Goal: Task Accomplishment & Management: Use online tool/utility

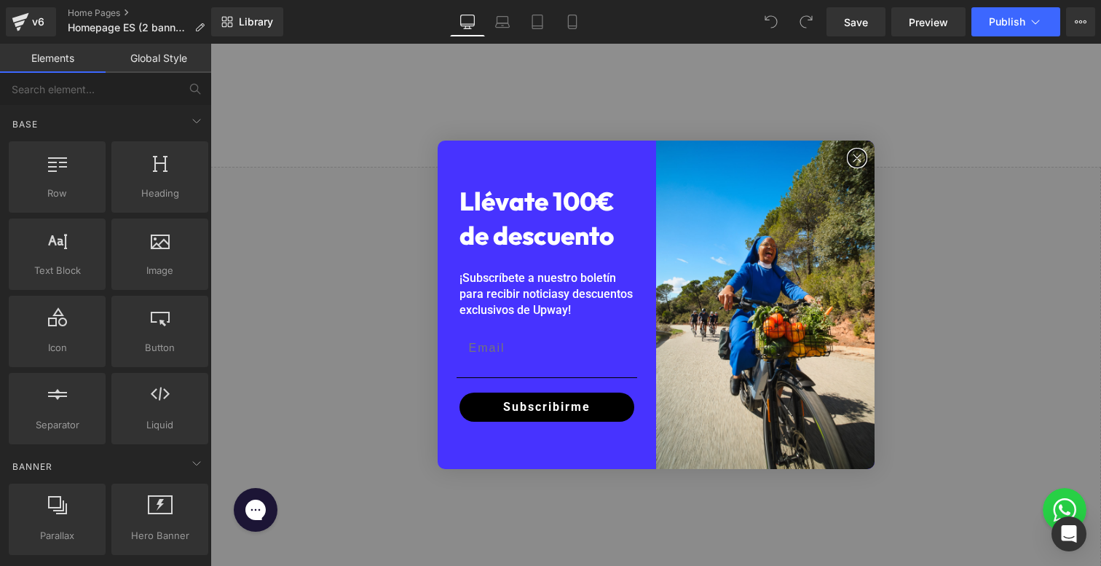
click at [851, 151] on circle "Close dialog" at bounding box center [856, 158] width 17 height 17
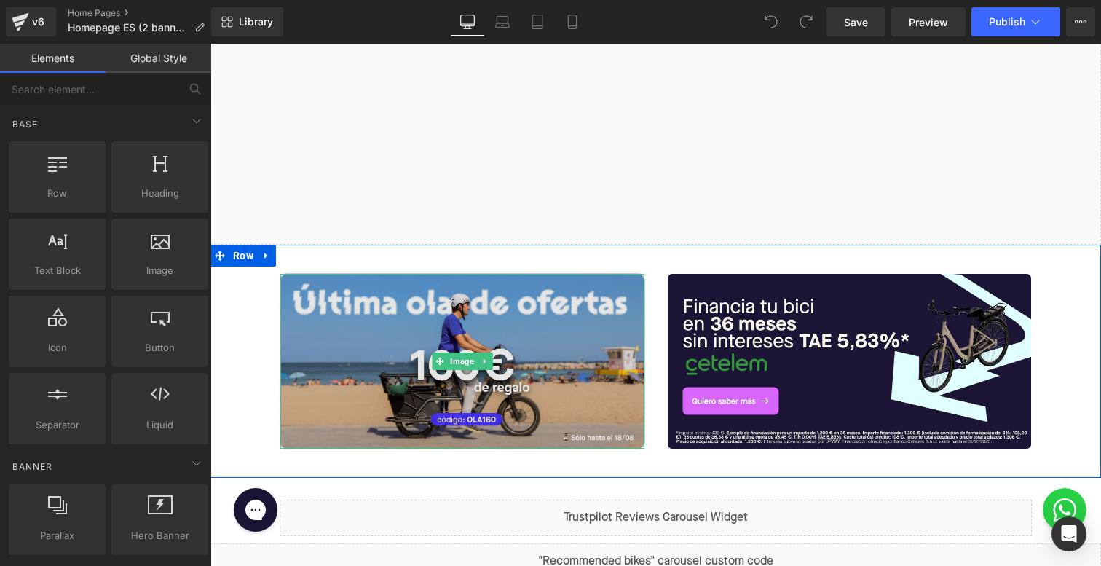
scroll to position [363, 0]
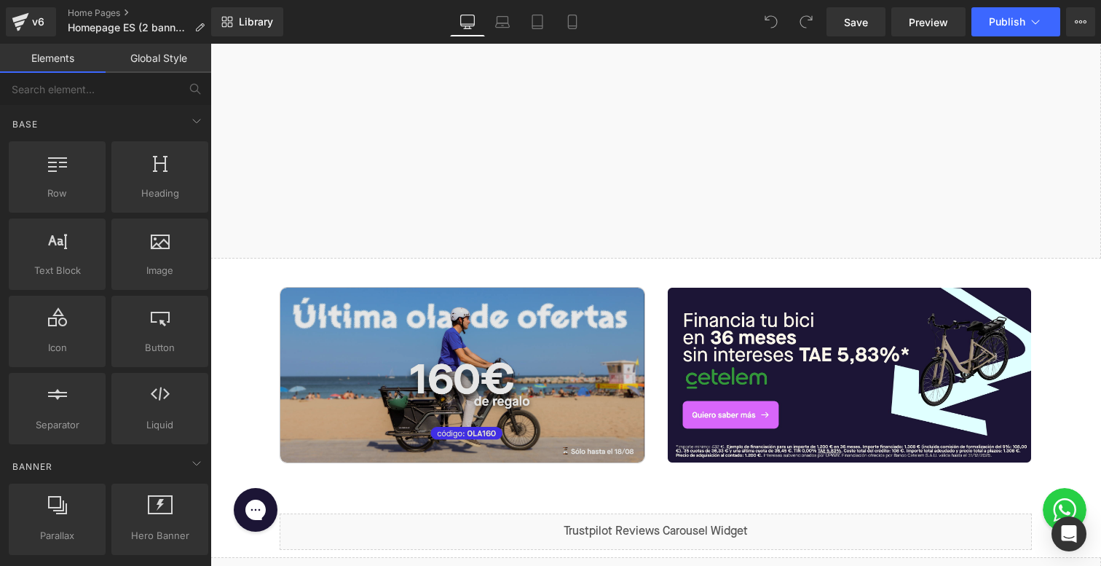
click at [429, 347] on img at bounding box center [462, 375] width 364 height 175
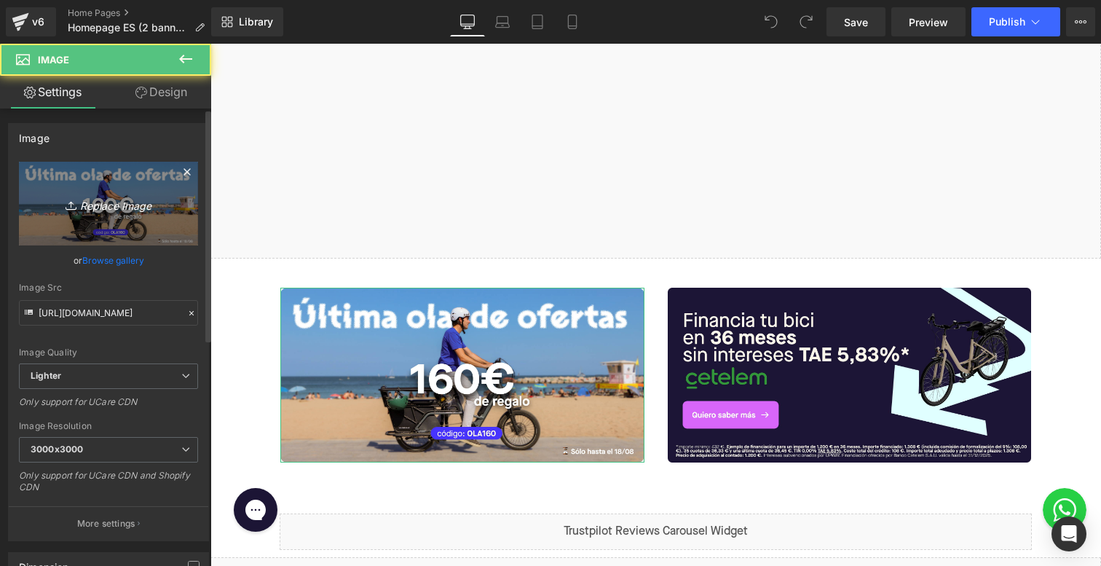
click at [105, 205] on icon "Replace Image" at bounding box center [108, 203] width 117 height 18
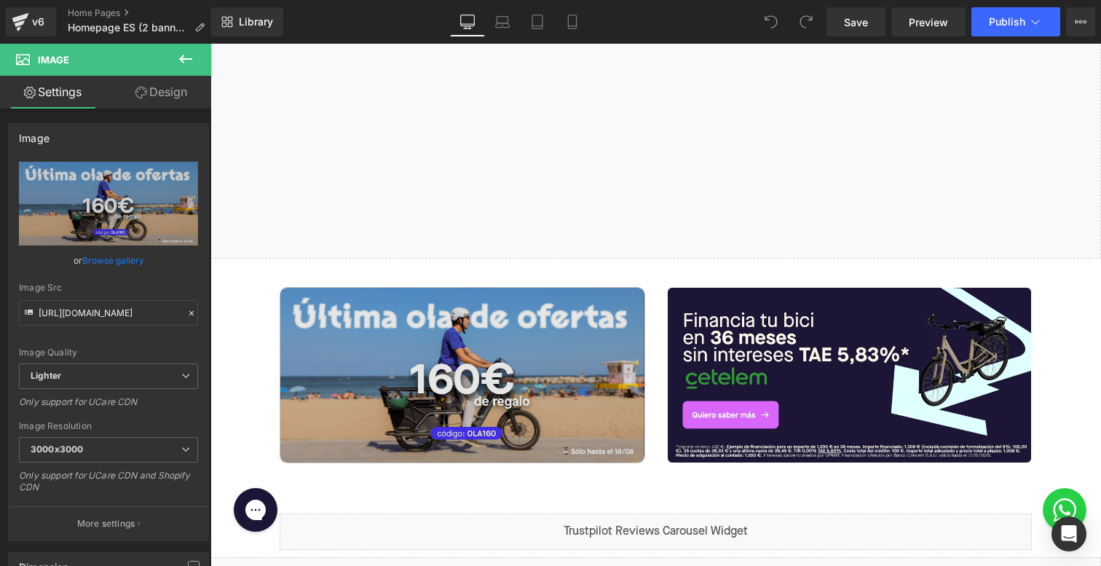
type input "C:\fakepath\Banner Homepage ES back to school.jpg"
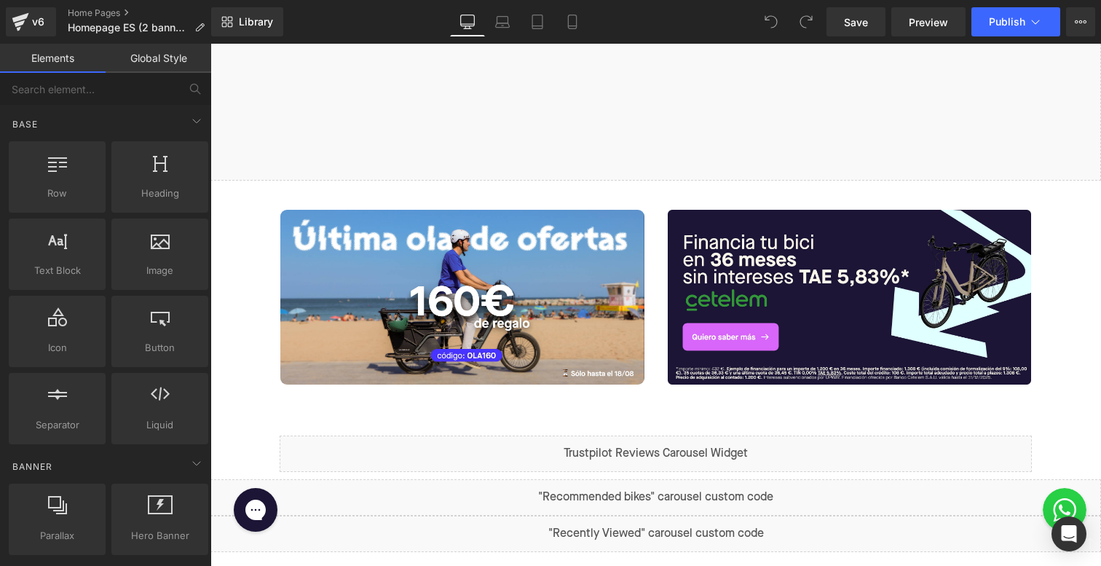
scroll to position [460, 0]
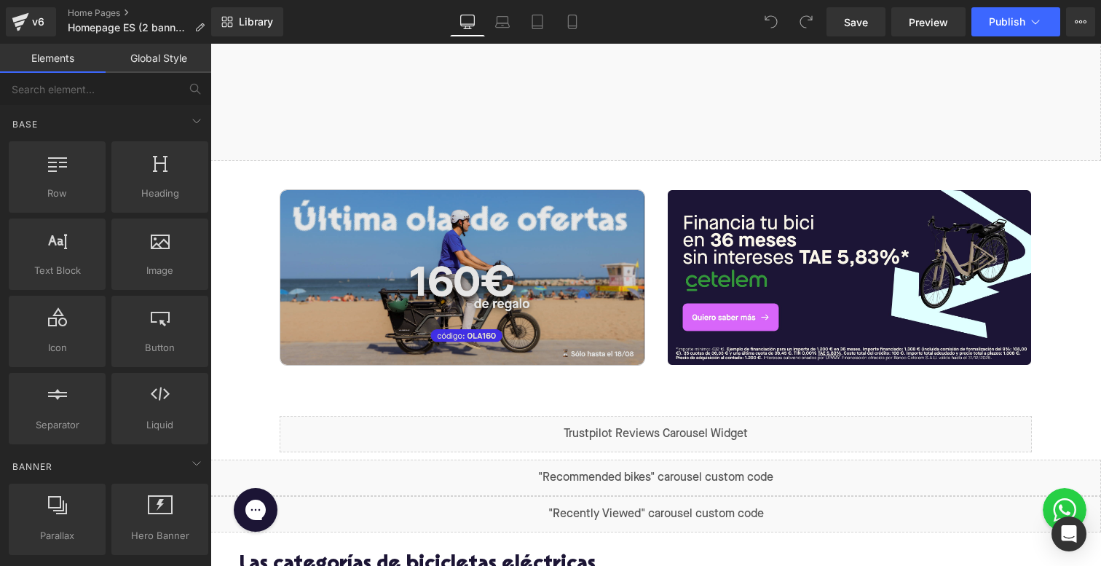
click at [494, 277] on img at bounding box center [462, 277] width 364 height 175
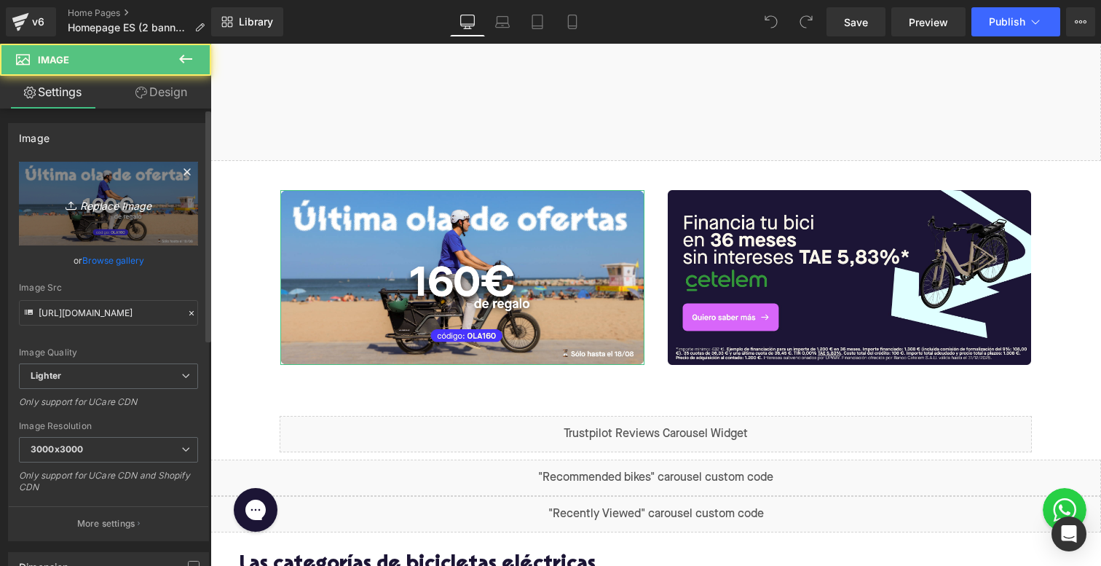
click at [92, 207] on icon "Replace Image" at bounding box center [108, 203] width 117 height 18
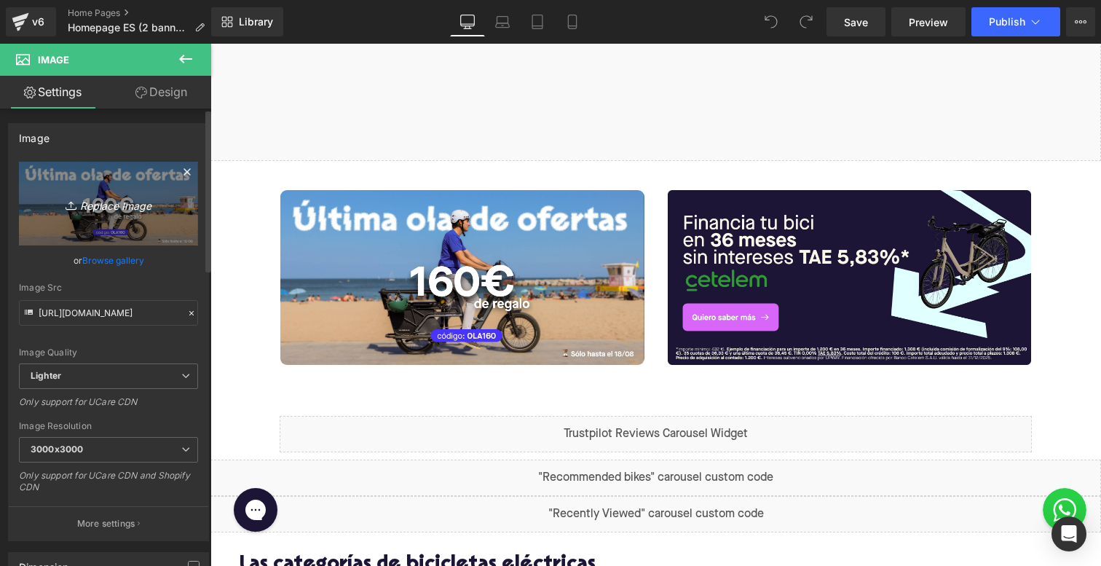
type input "C:\fakepath\Banner Homepage ES back to school.jpg"
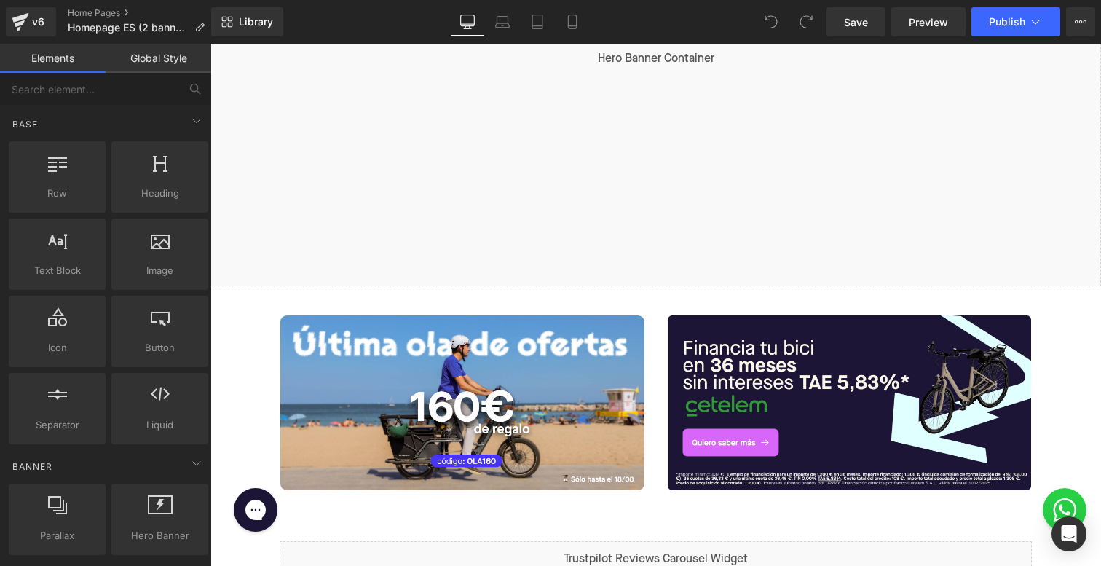
scroll to position [368, 0]
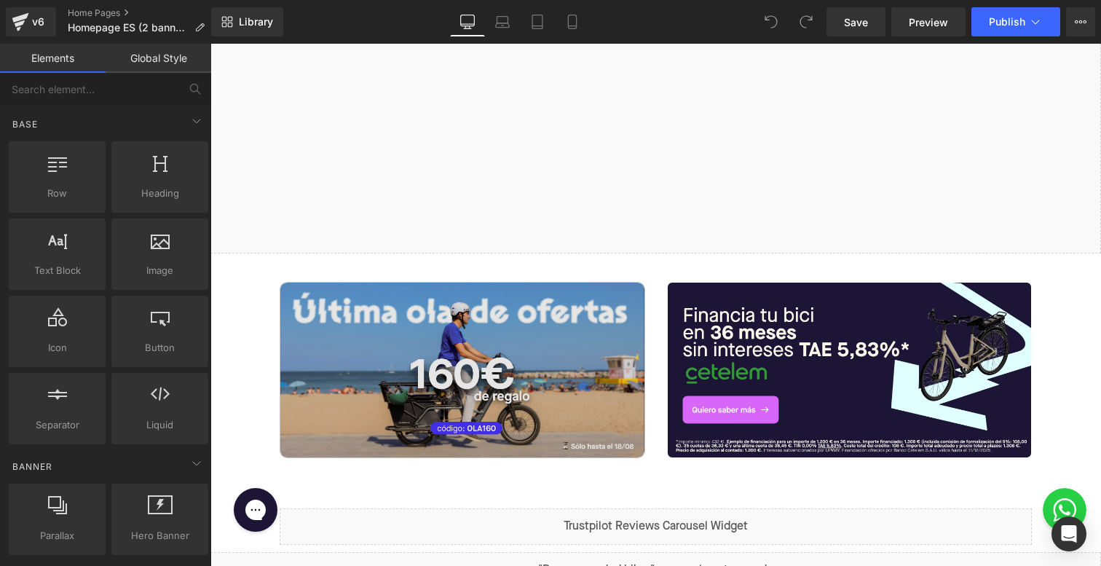
click at [460, 364] on div "Image" at bounding box center [462, 370] width 364 height 175
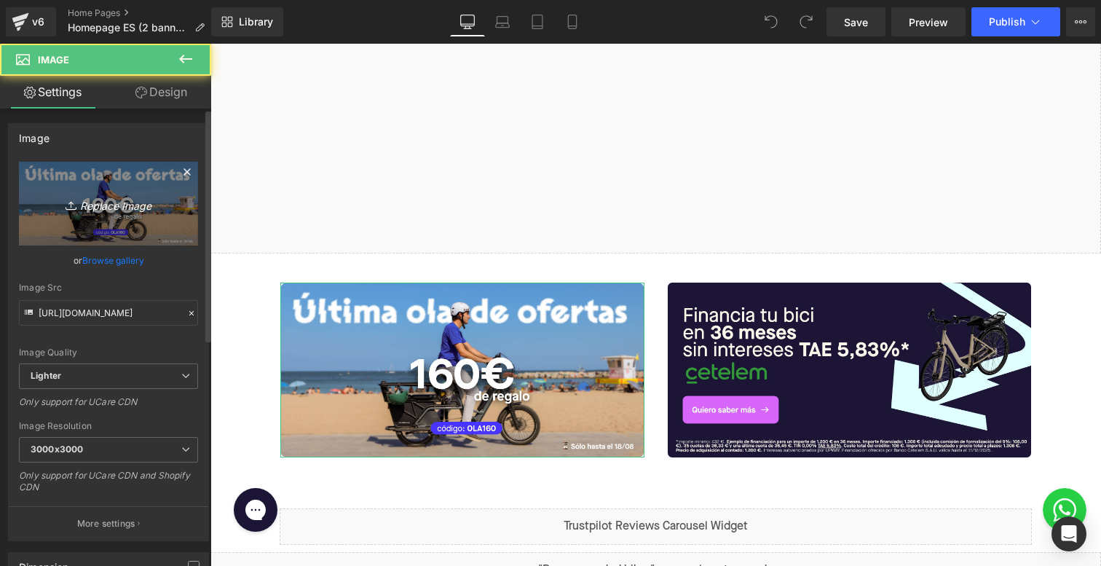
click at [105, 191] on link "Replace Image" at bounding box center [108, 204] width 179 height 84
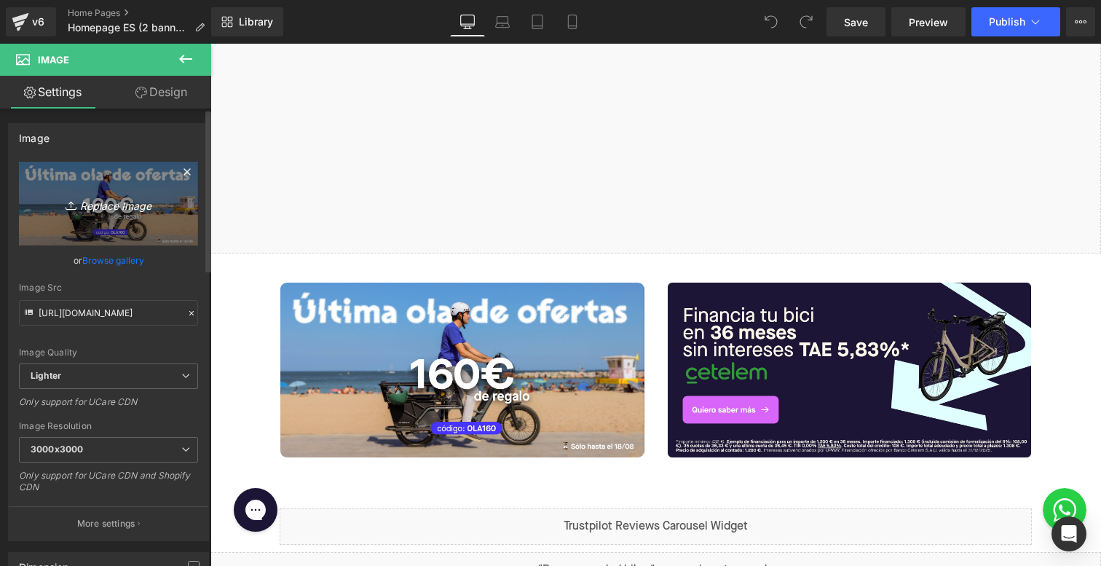
type input "C:\fakepath\Banner Homepage ES back to school.jpg"
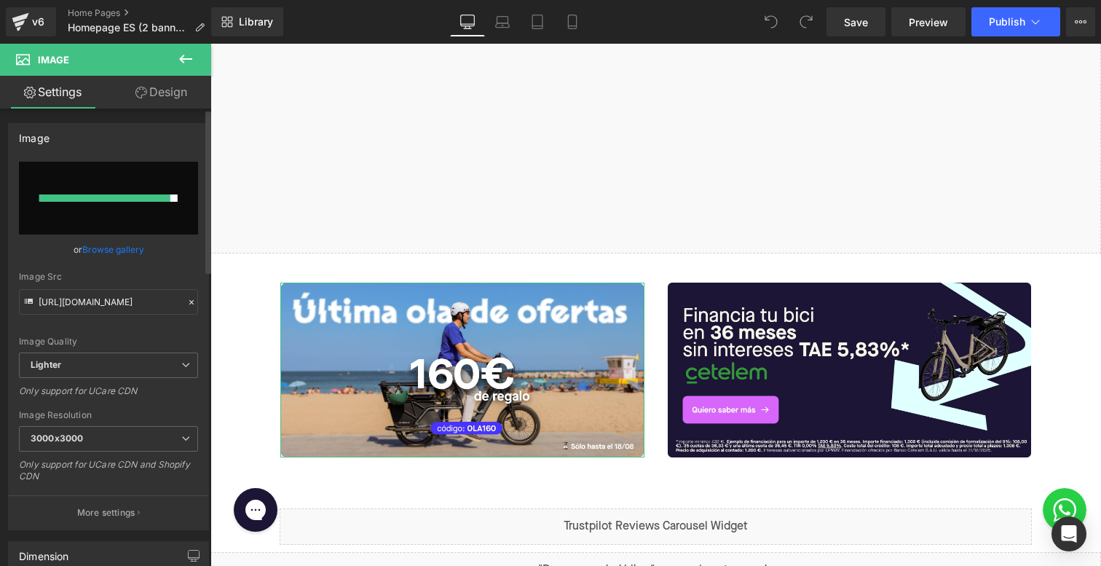
click at [114, 239] on link "Browse gallery" at bounding box center [113, 249] width 62 height 25
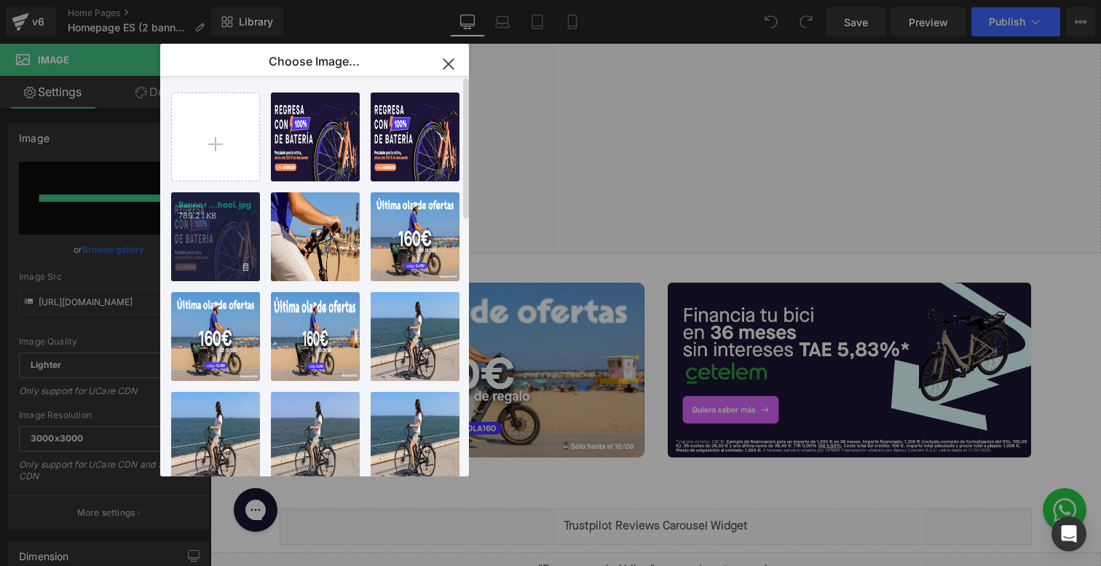
click at [224, 218] on p "789.21 KB" at bounding box center [215, 215] width 74 height 11
type input "https://ucarecdn.com/2f3e0123-f33a-4c09-b503-aabeba571043/-/format/auto/-/previ…"
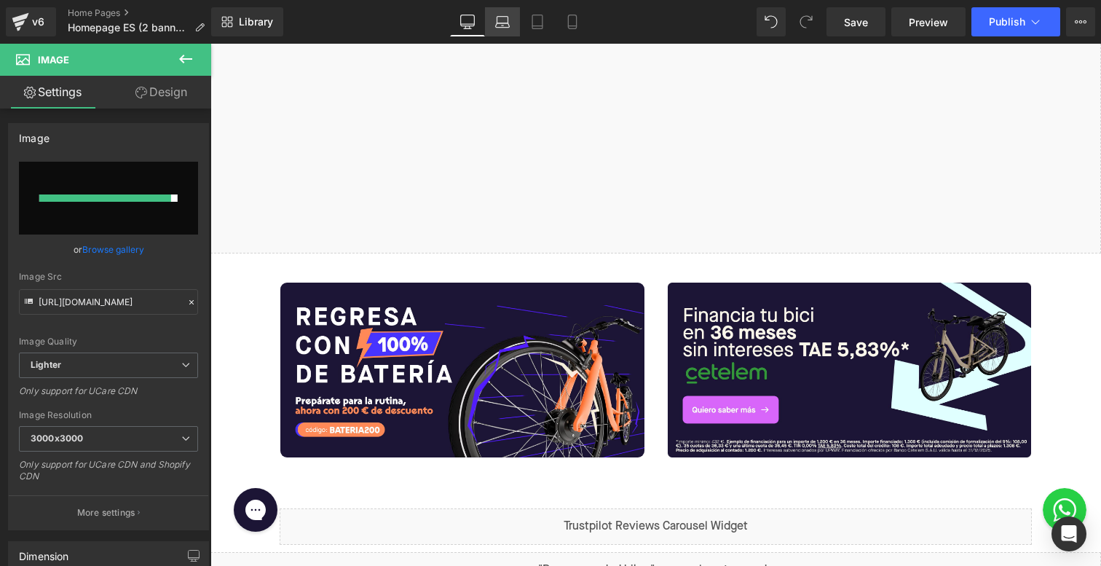
click at [503, 20] on icon at bounding box center [502, 22] width 15 height 15
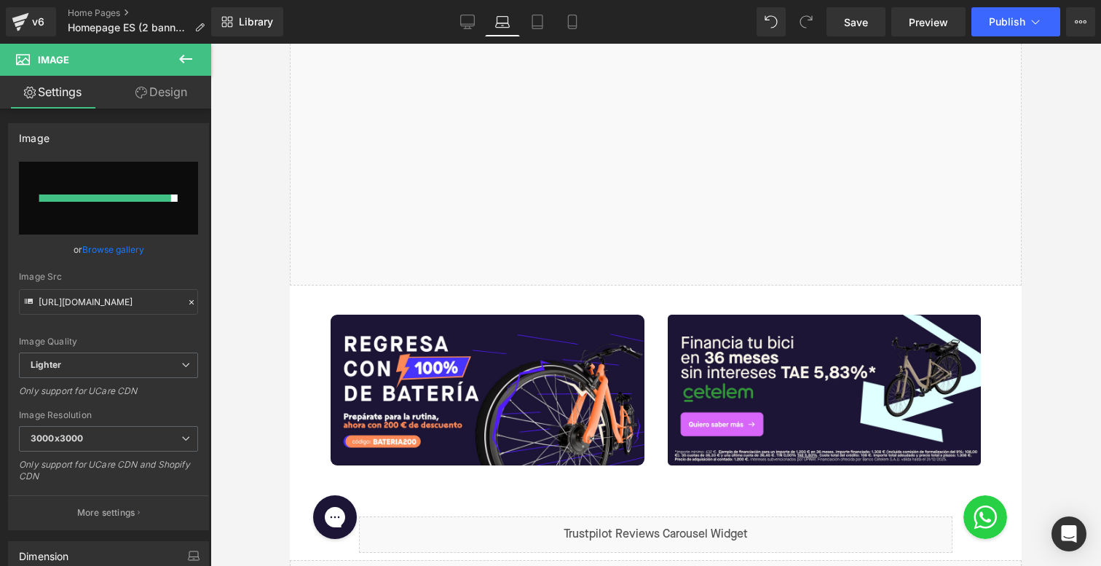
scroll to position [462, 0]
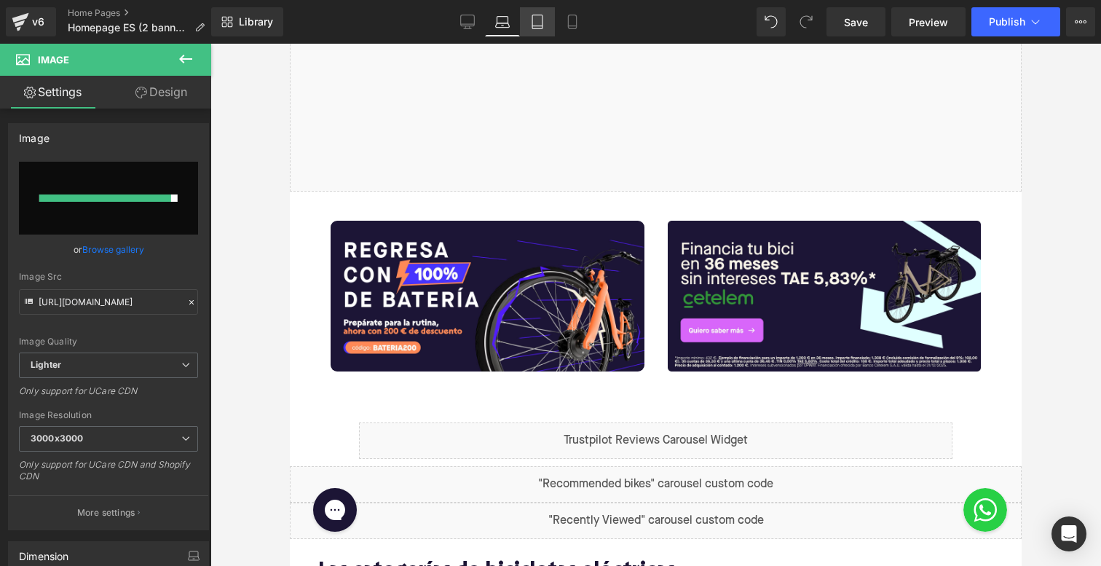
click at [535, 27] on icon at bounding box center [537, 22] width 15 height 15
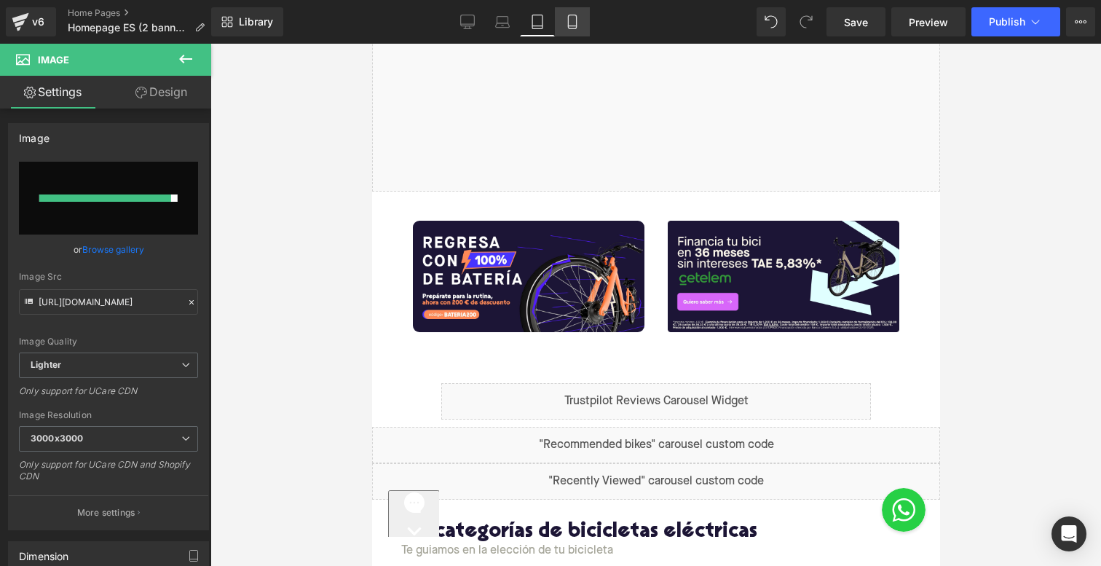
click at [566, 28] on icon at bounding box center [572, 22] width 15 height 15
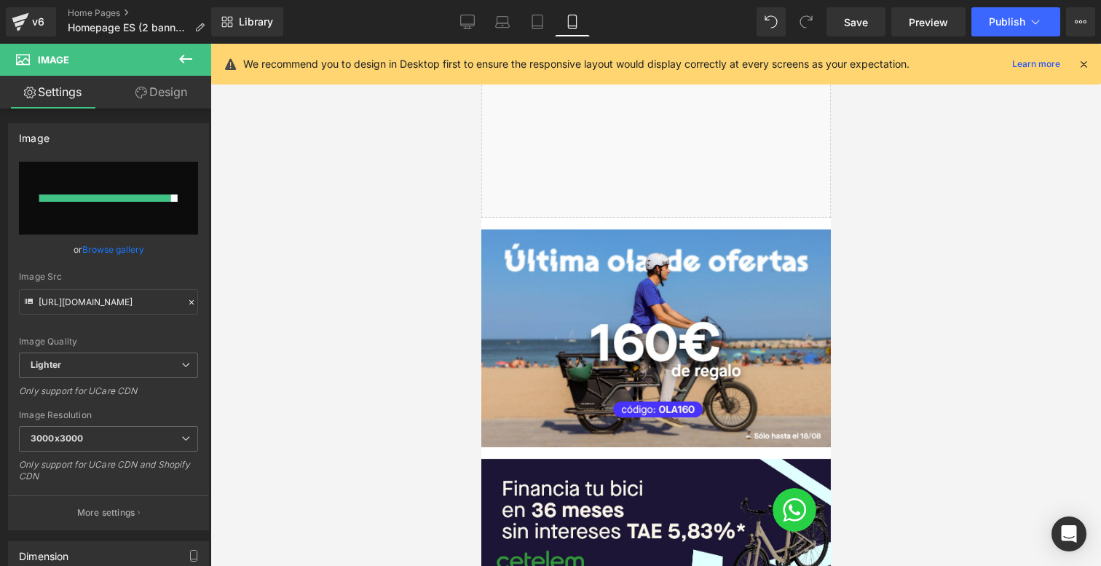
scroll to position [494, 0]
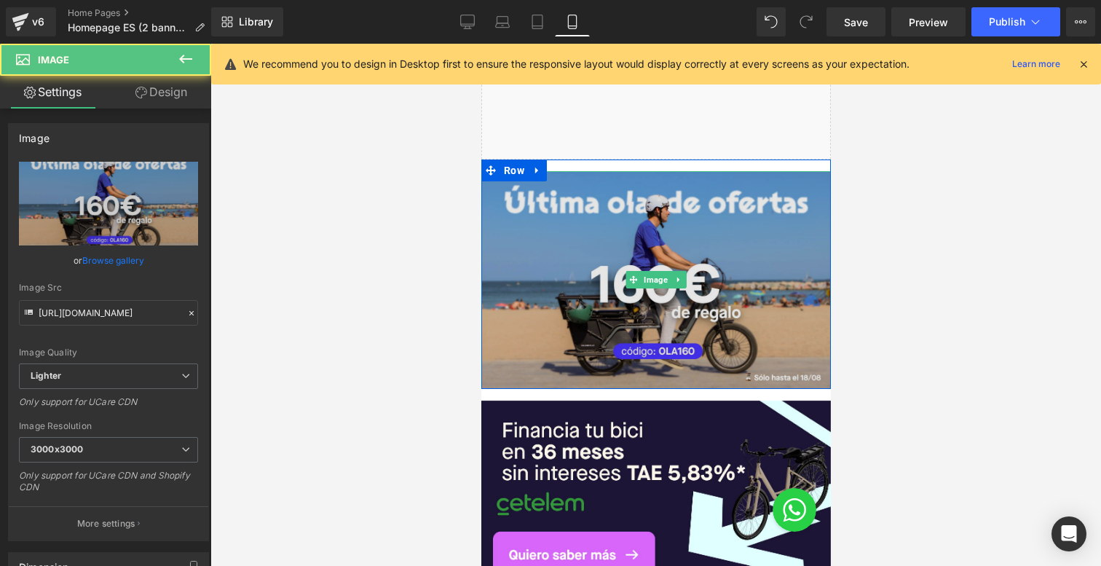
click at [595, 296] on img at bounding box center [656, 280] width 350 height 218
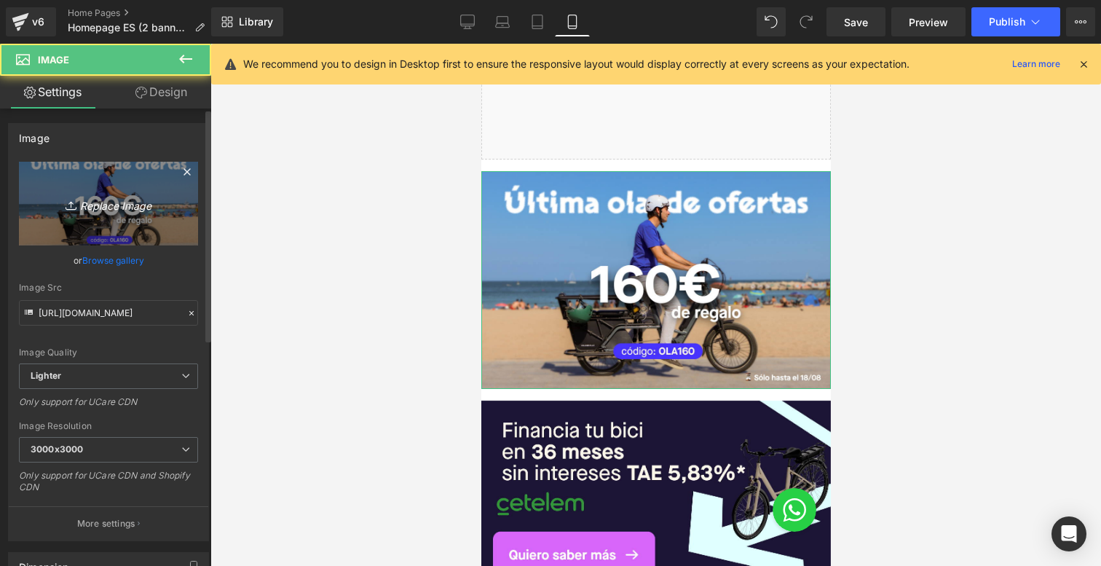
click at [116, 208] on icon "Replace Image" at bounding box center [108, 203] width 117 height 18
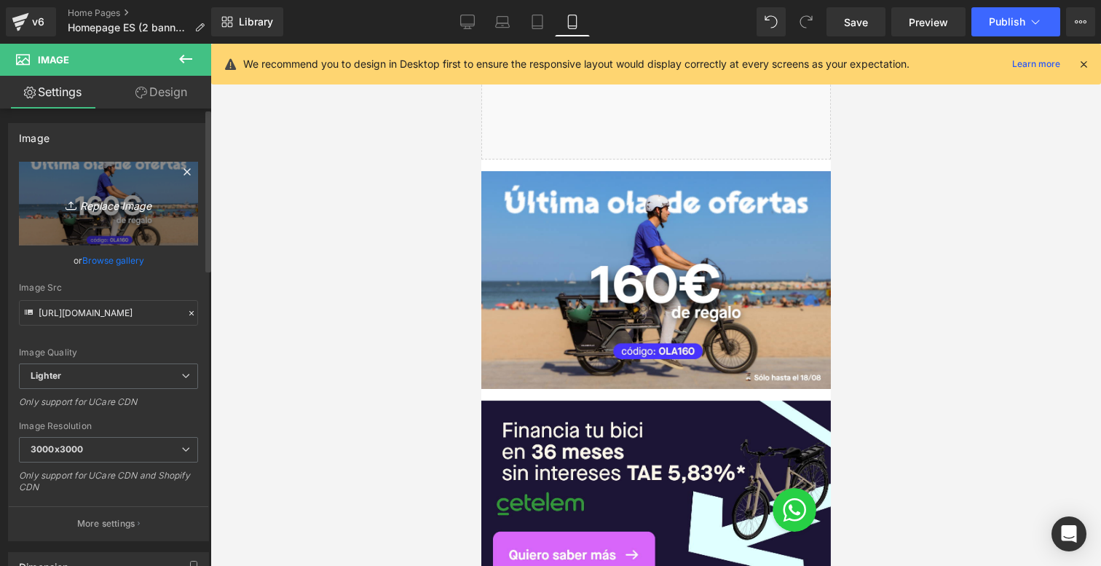
type input "C:\fakepath\Banner Homepage mobile ES back to school.jpg"
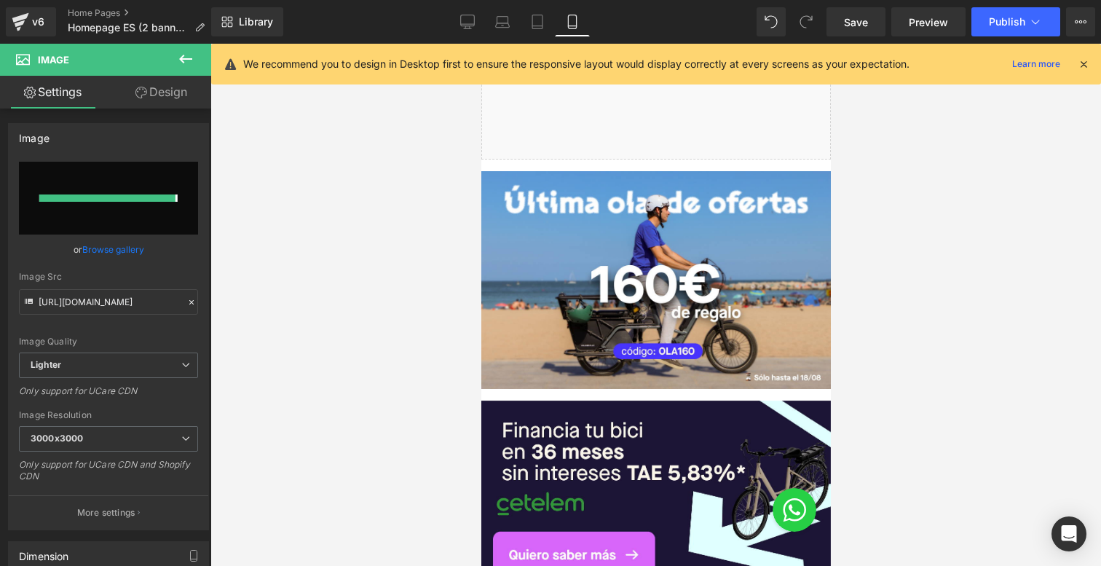
type input "https://ucarecdn.com/000f252f-8729-4f28-8e3a-a65b8cb64602/-/format/auto/-/previ…"
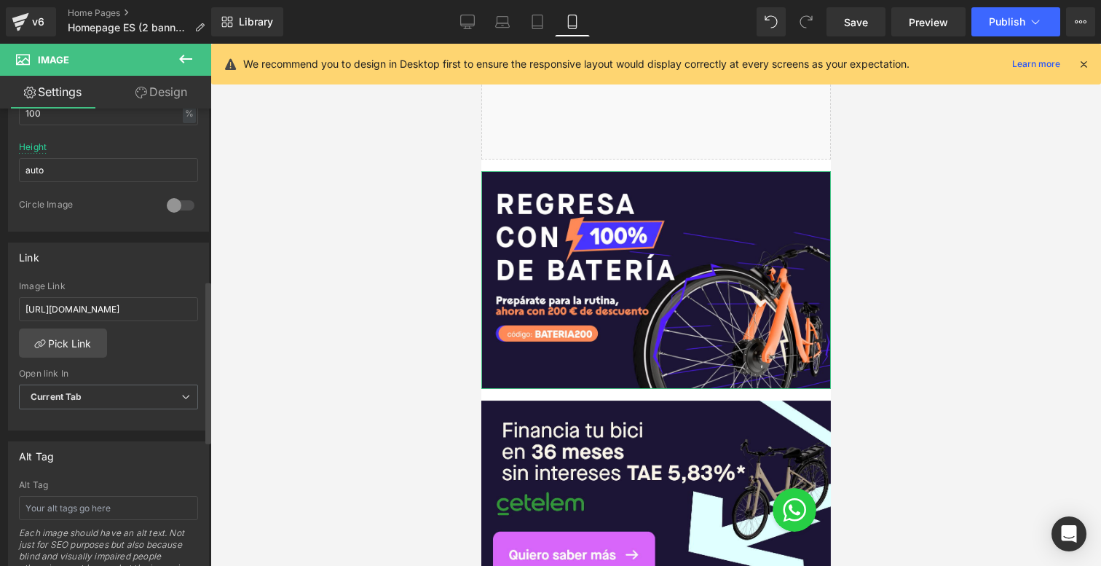
scroll to position [513, 0]
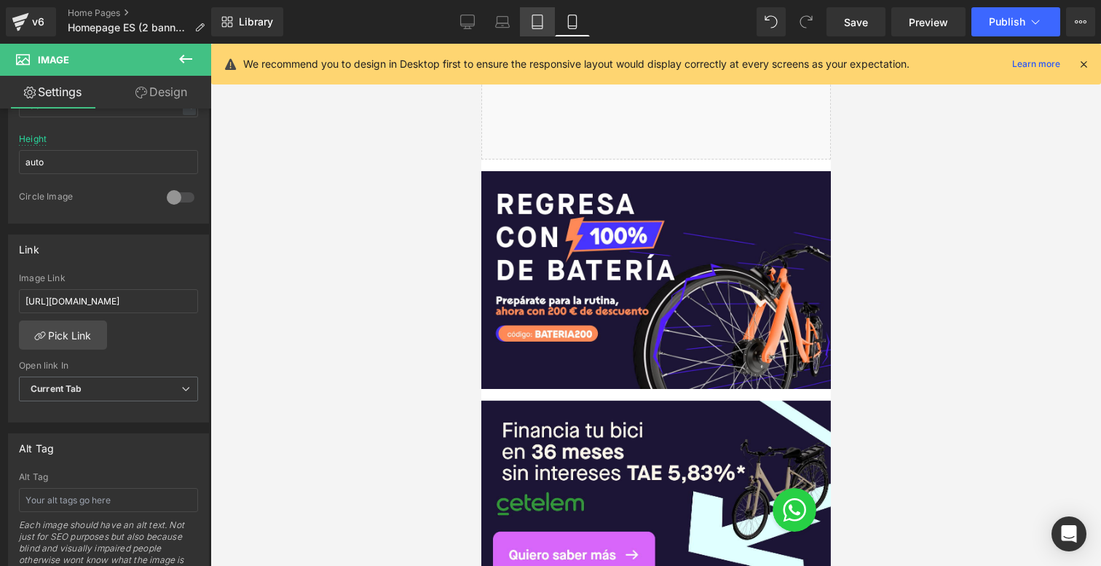
click at [536, 31] on link "Tablet" at bounding box center [537, 21] width 35 height 29
type input "auto"
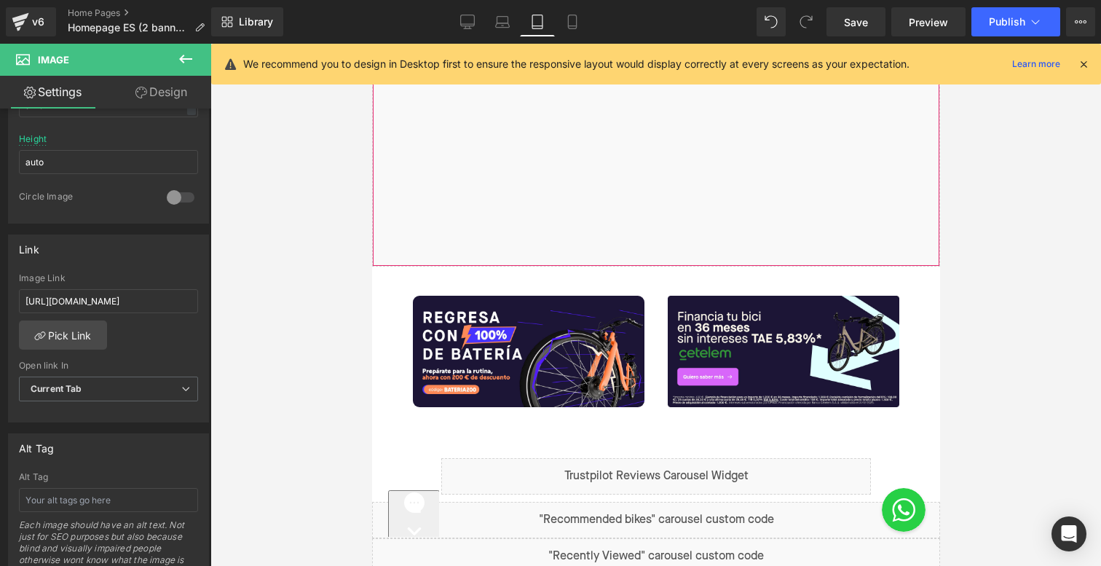
scroll to position [454, 0]
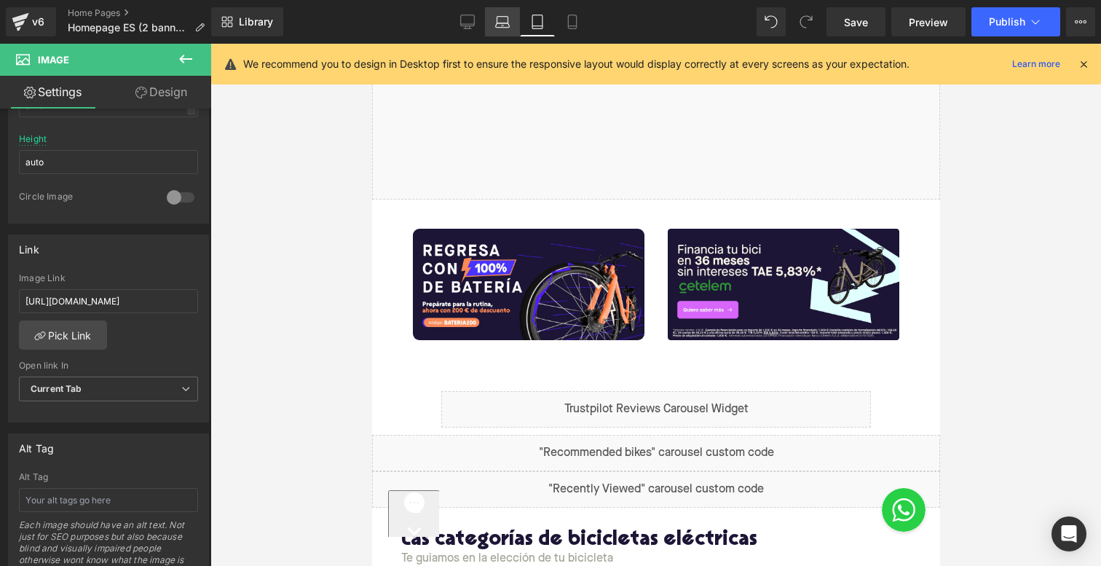
click at [502, 20] on icon at bounding box center [502, 22] width 15 height 15
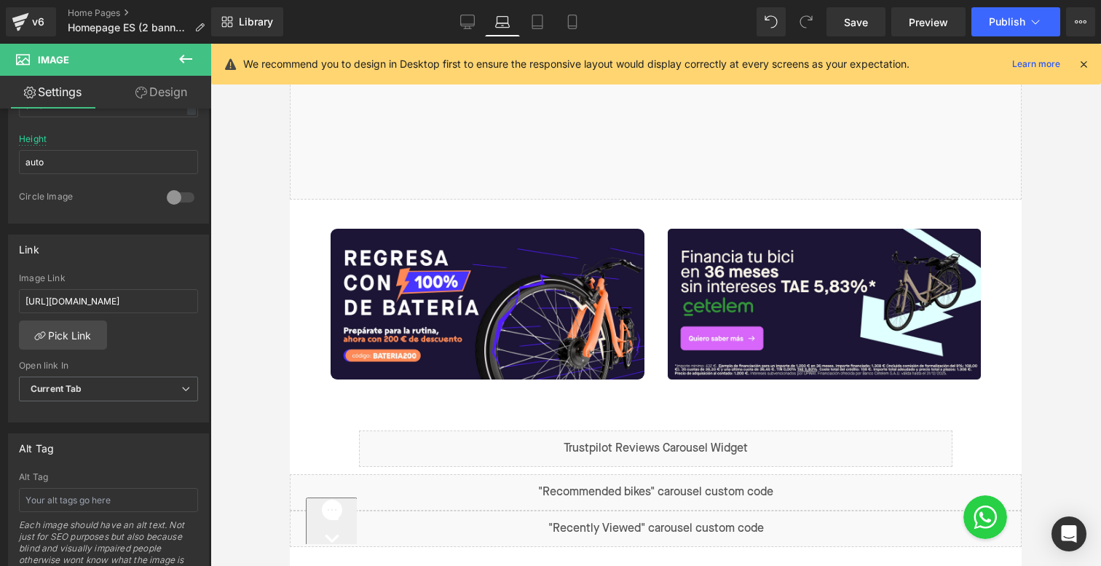
scroll to position [0, 0]
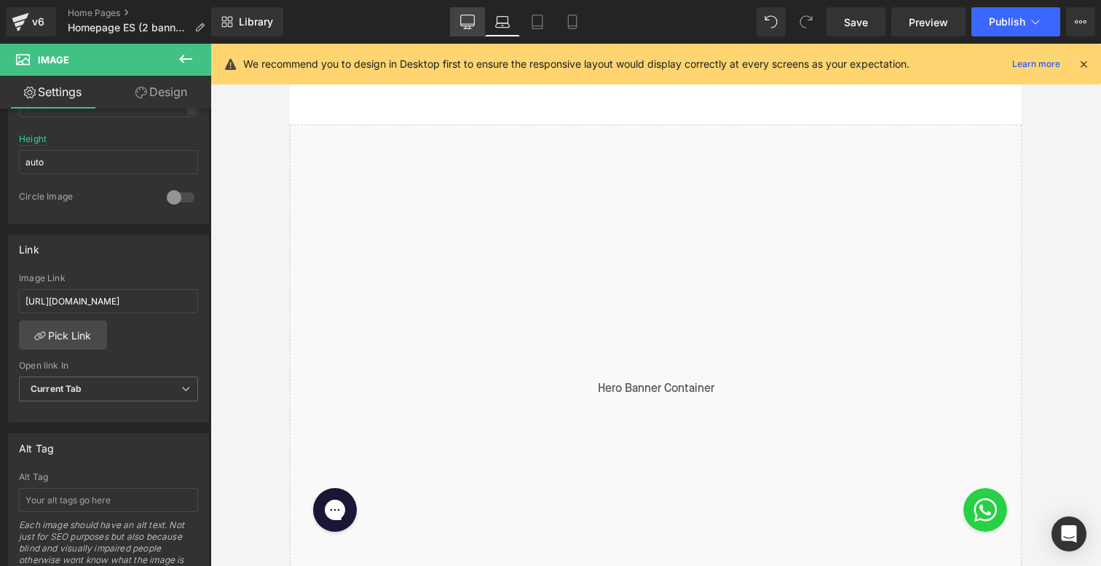
click at [462, 22] on icon at bounding box center [467, 22] width 15 height 15
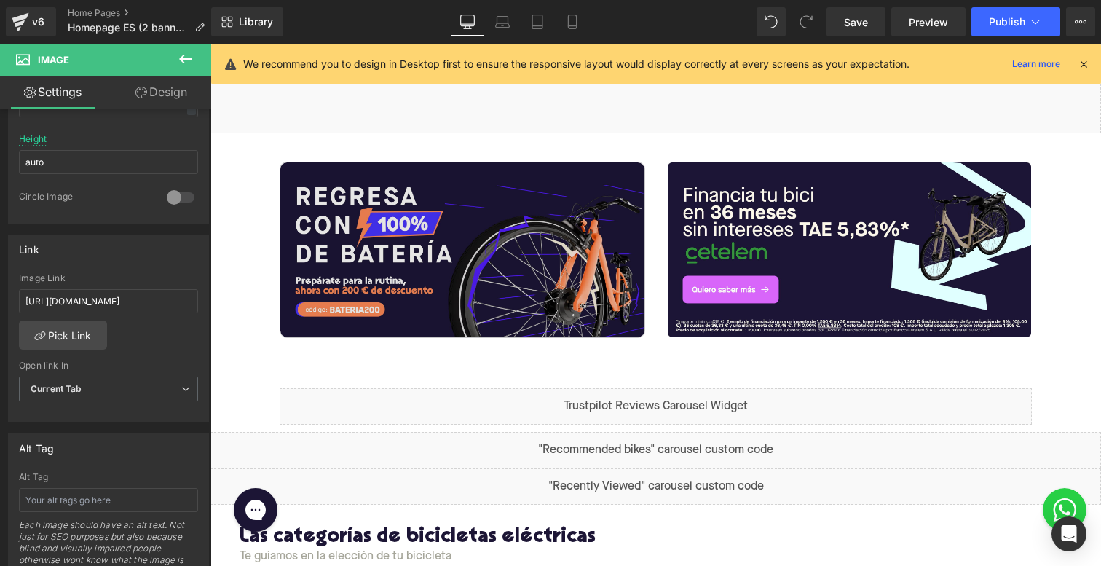
scroll to position [487, 0]
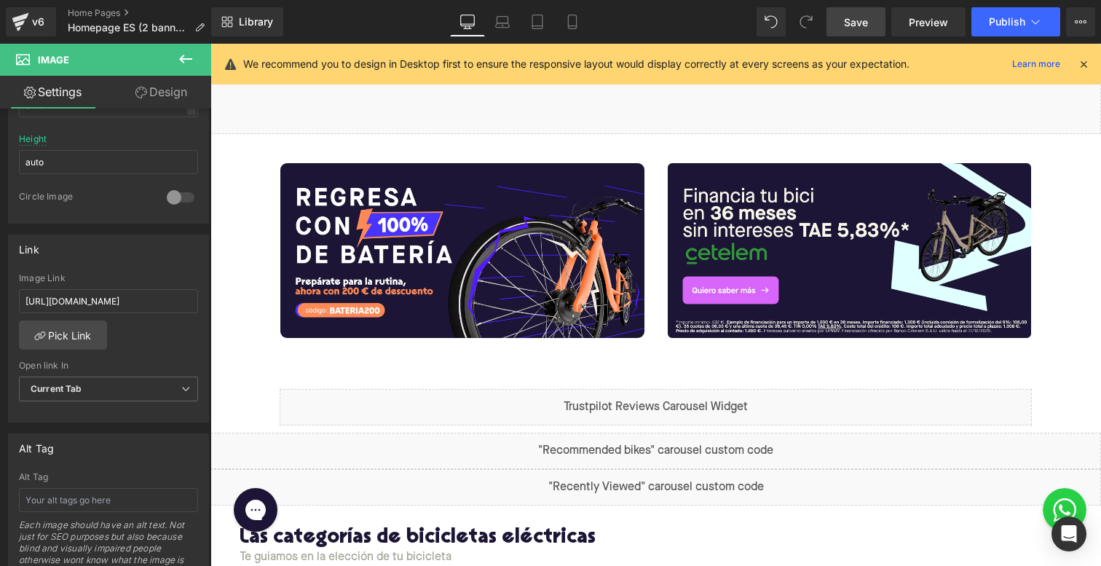
click at [859, 19] on span "Save" at bounding box center [856, 22] width 24 height 15
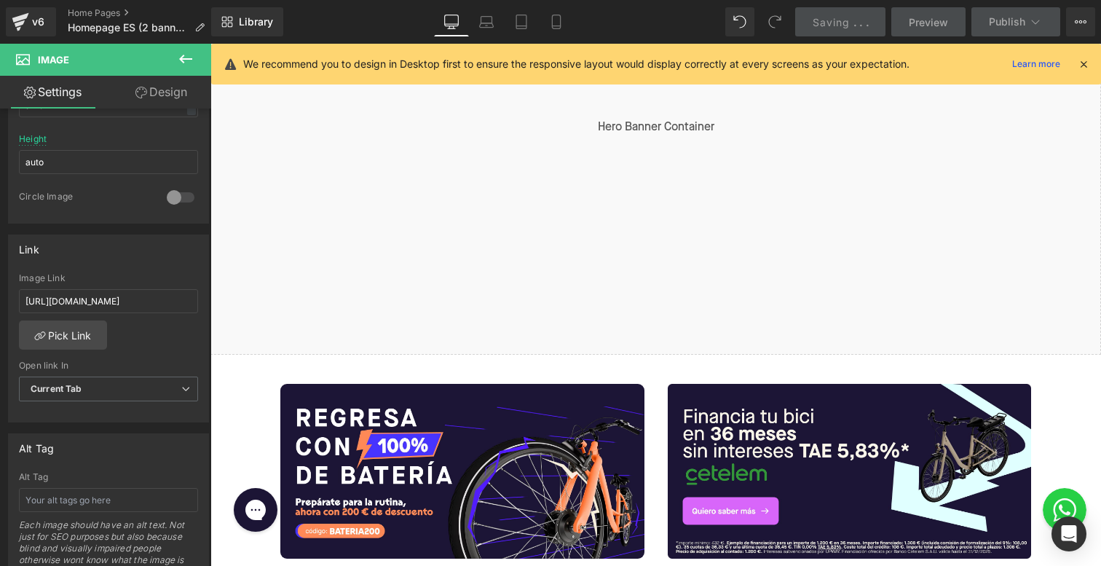
scroll to position [0, 0]
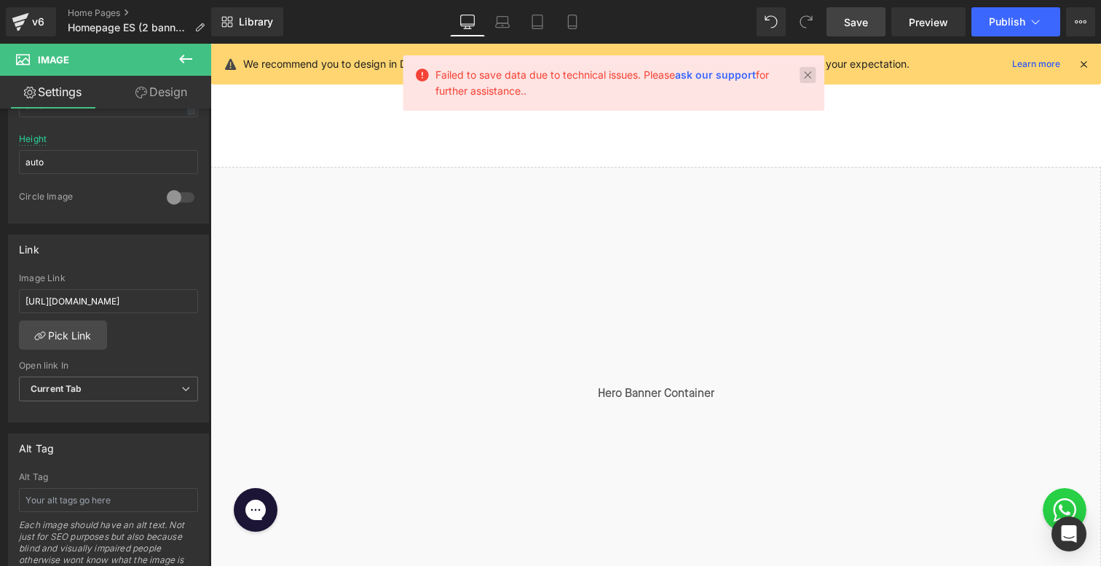
click at [807, 76] on link at bounding box center [808, 75] width 16 height 16
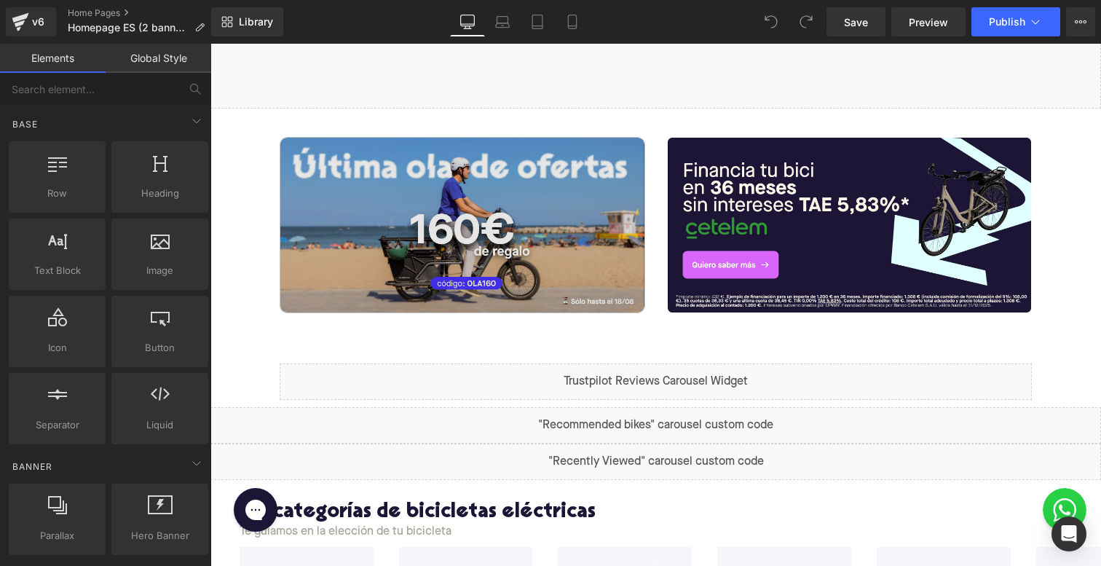
scroll to position [470, 0]
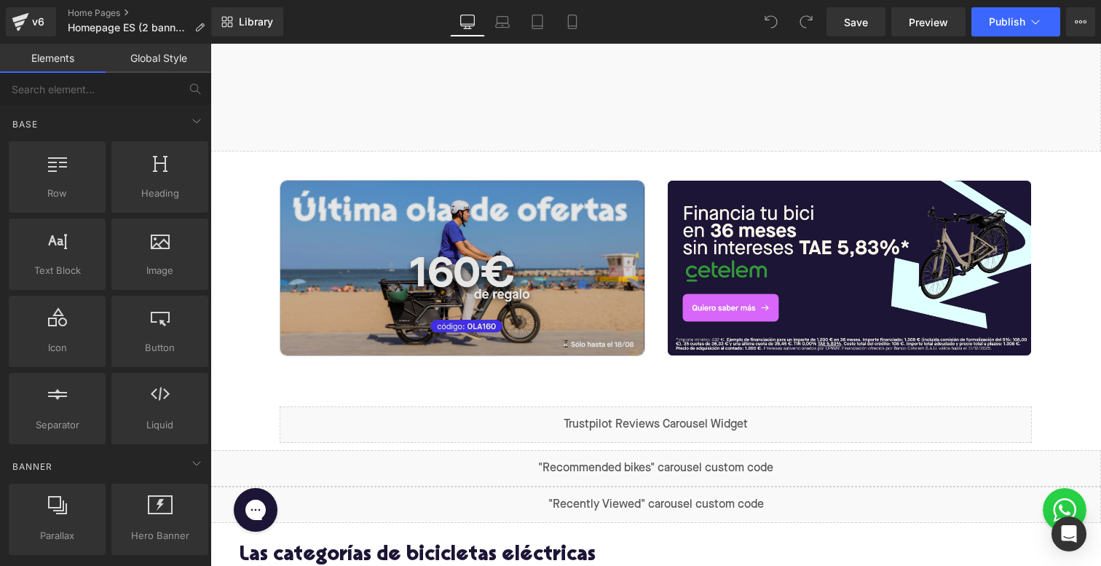
click at [452, 299] on img at bounding box center [462, 268] width 364 height 175
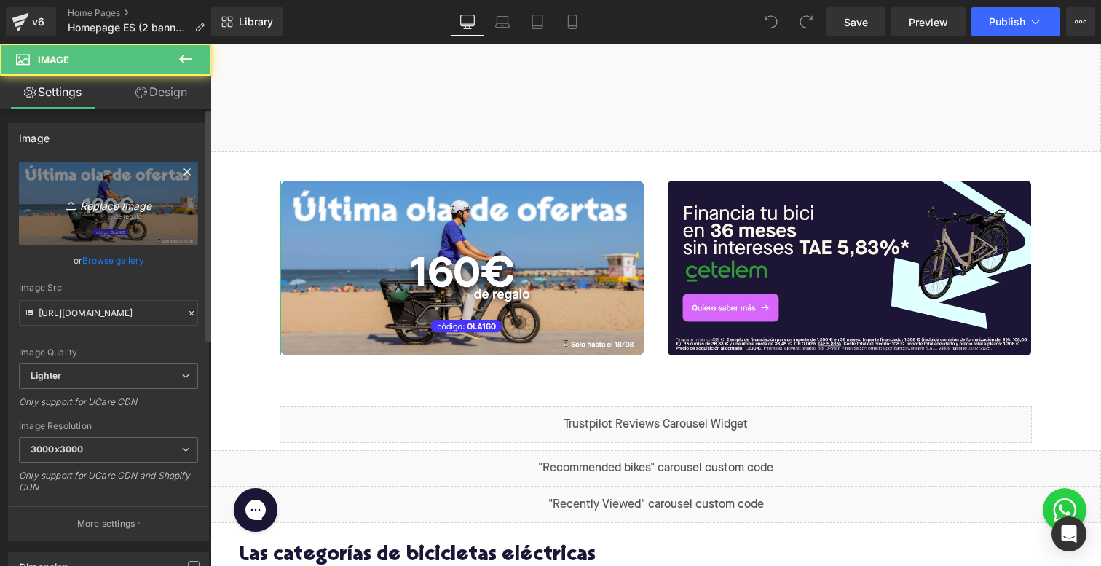
click at [106, 192] on link "Replace Image" at bounding box center [108, 204] width 179 height 84
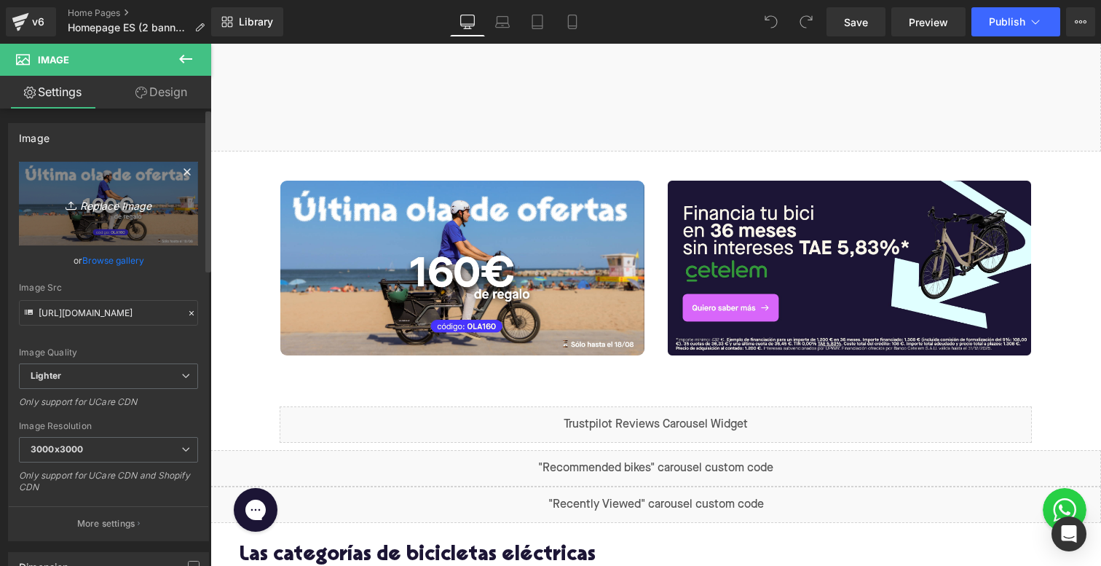
type input "C:\fakepath\Banner Homepage ES back to school.jpg"
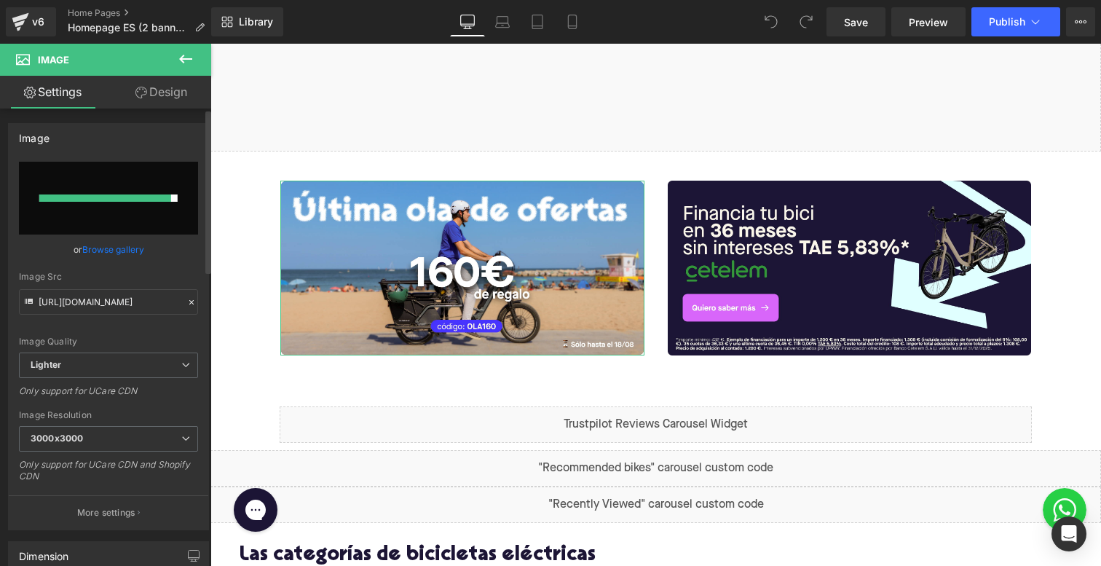
click at [173, 192] on input "file" at bounding box center [108, 198] width 179 height 73
click at [103, 248] on link "Browse gallery" at bounding box center [113, 249] width 62 height 25
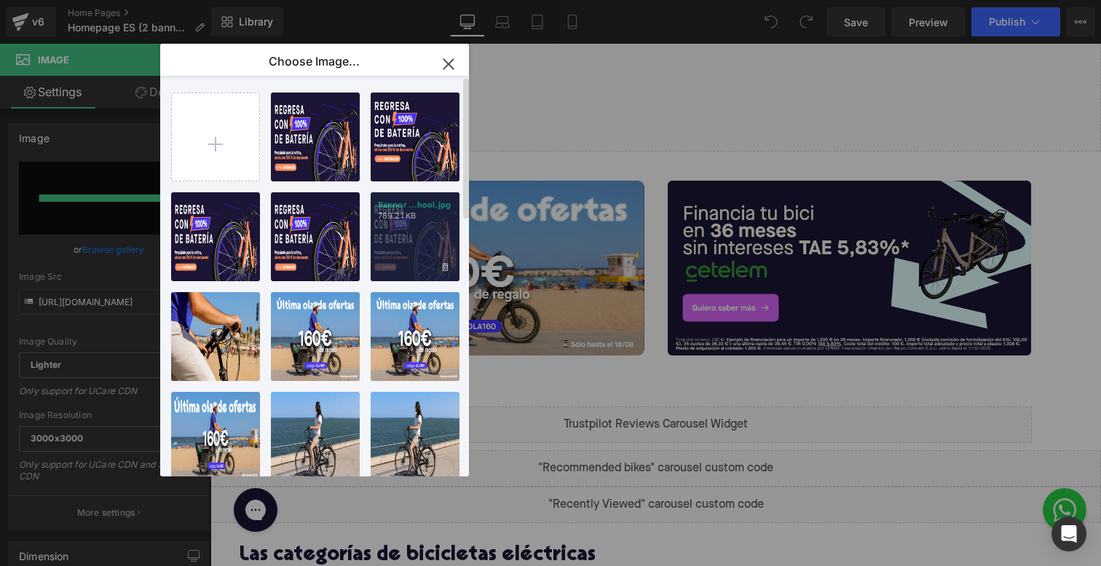
click at [401, 223] on div "Banner ...hool.jpg 789.21 KB" at bounding box center [415, 236] width 89 height 89
type input "https://ucarecdn.com/2f3e0123-f33a-4c09-b503-aabeba571043/-/format/auto/-/previ…"
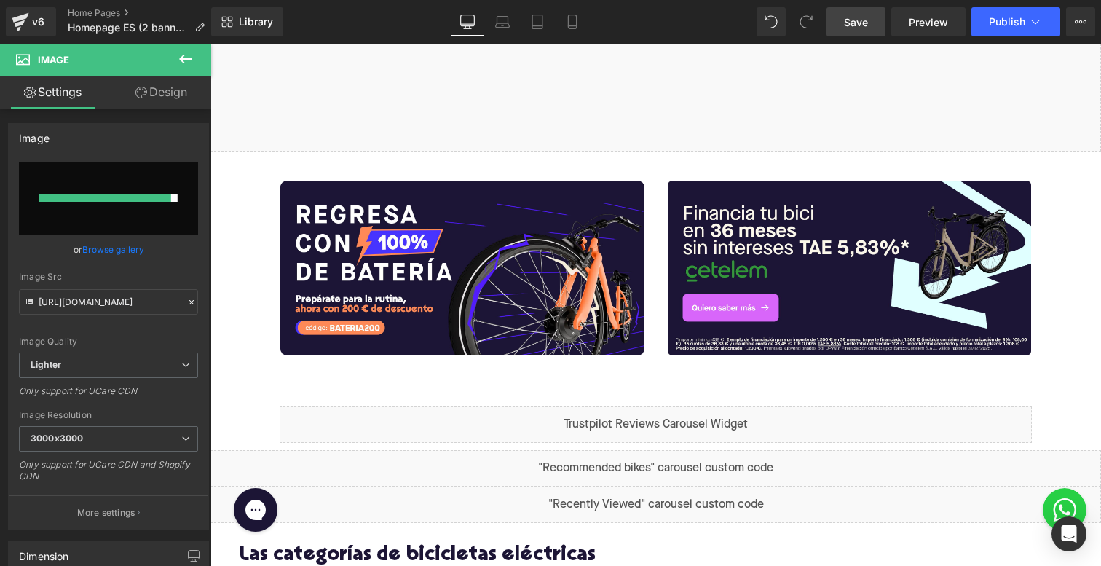
click at [860, 25] on span "Save" at bounding box center [856, 22] width 24 height 15
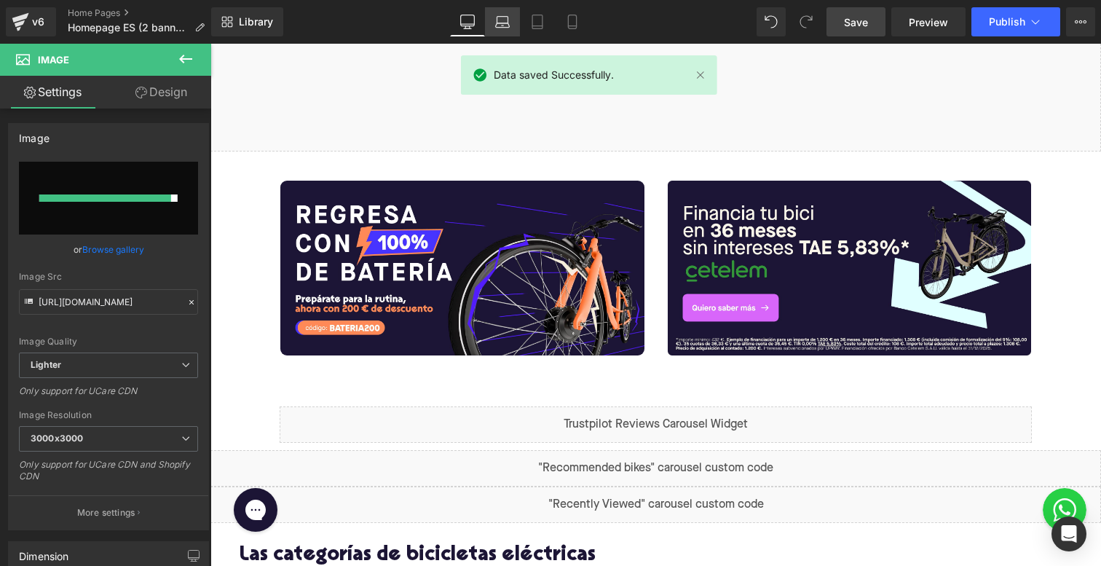
click at [494, 20] on link "Laptop" at bounding box center [502, 21] width 35 height 29
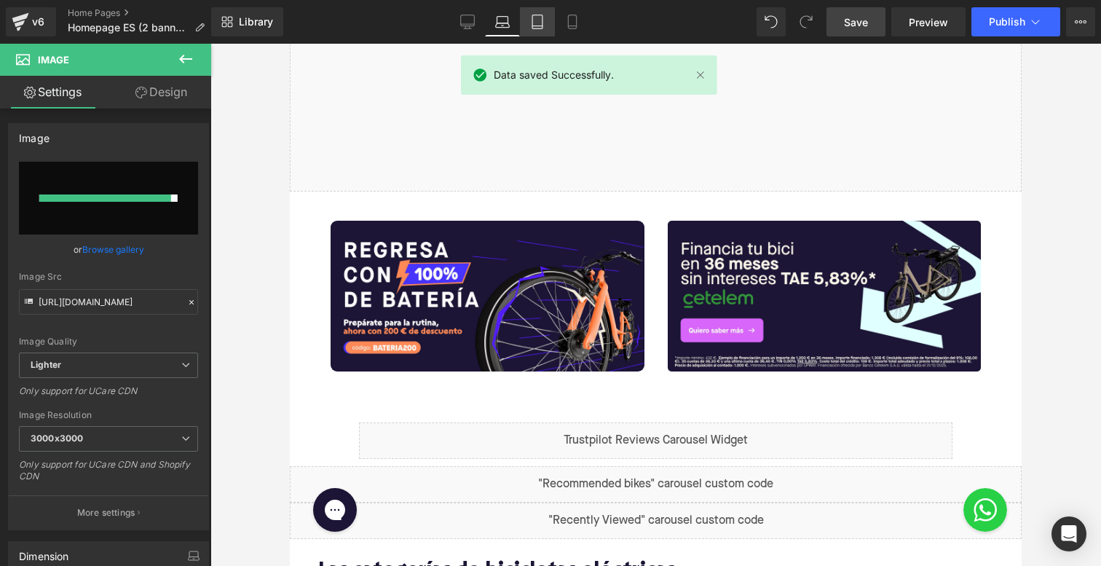
click at [544, 17] on icon at bounding box center [537, 22] width 15 height 15
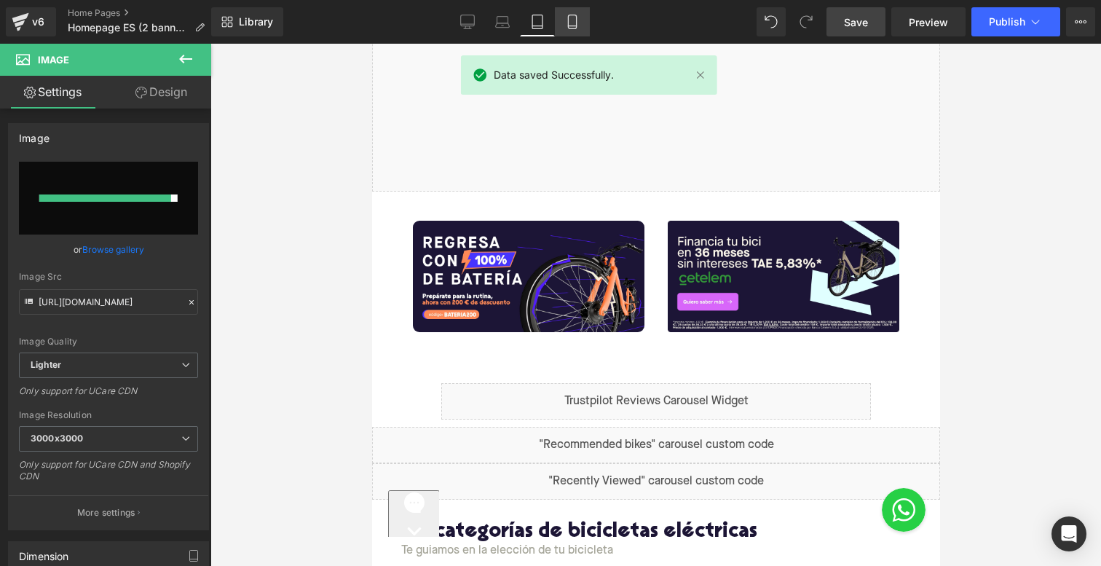
click at [576, 22] on icon at bounding box center [572, 22] width 15 height 15
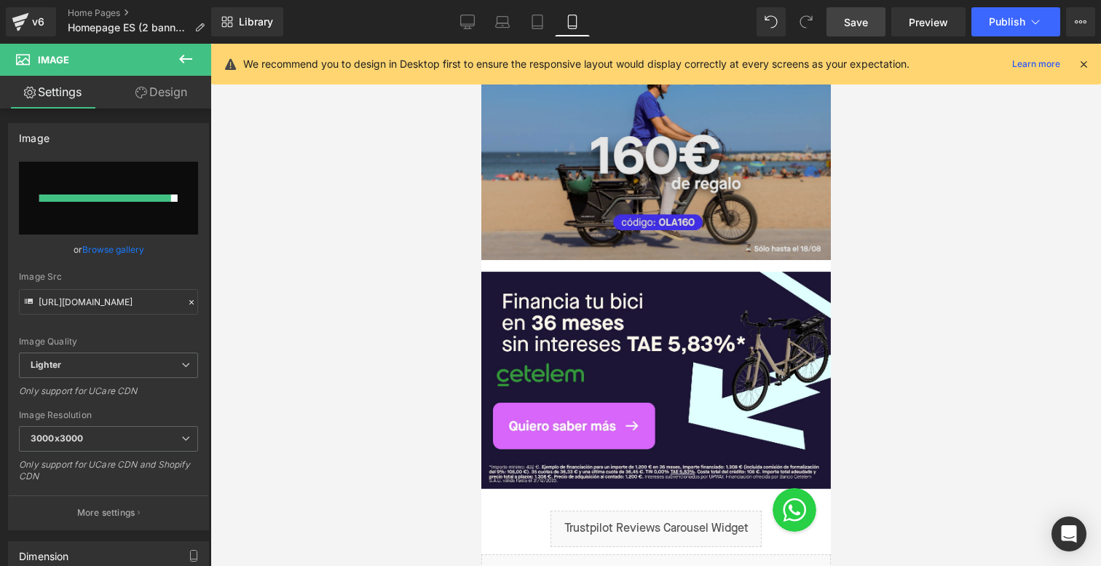
scroll to position [608, 0]
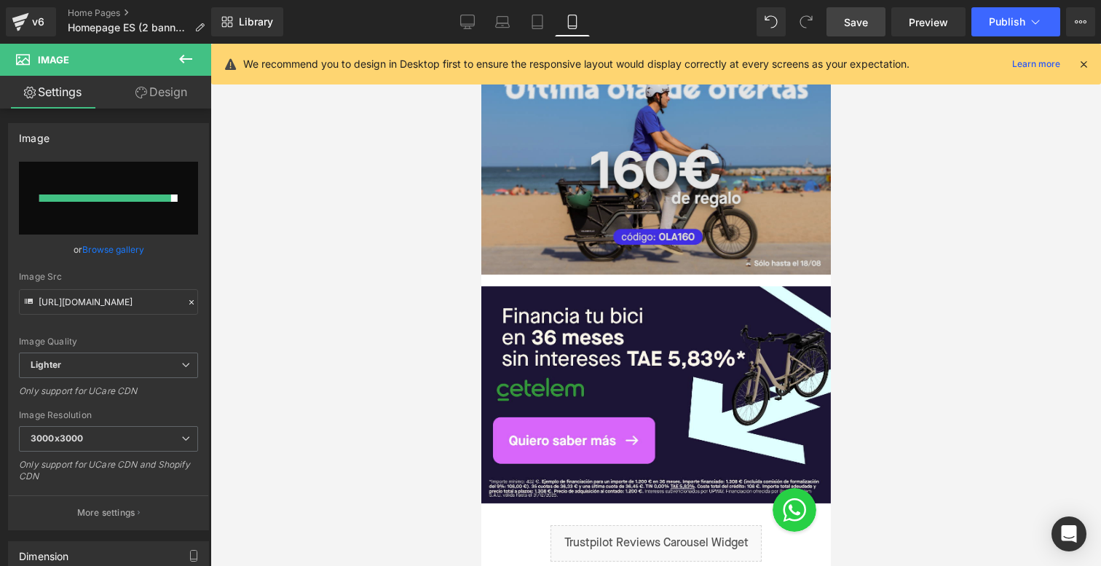
click at [611, 186] on img at bounding box center [656, 166] width 350 height 218
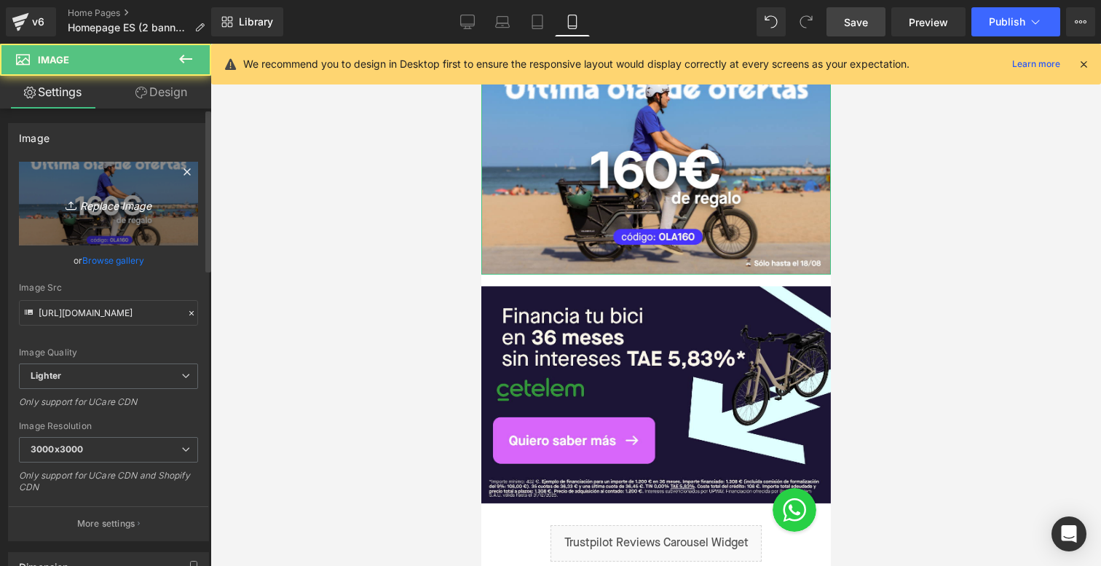
click at [107, 197] on icon "Replace Image" at bounding box center [108, 203] width 117 height 18
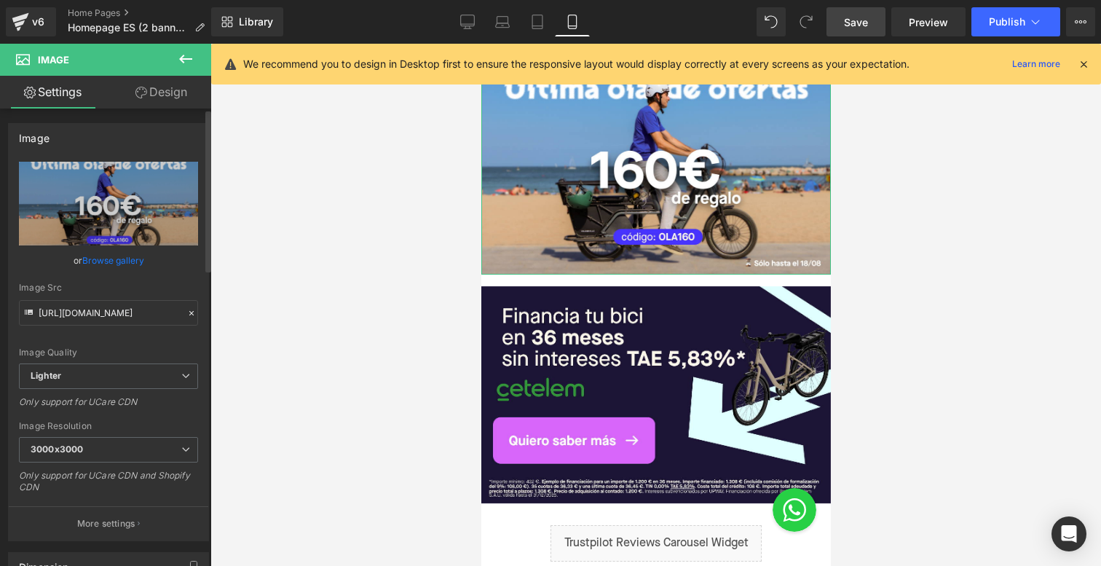
click at [111, 272] on div "Image Quality Lighter Lightest Lighter Lighter Lightest Only support for UCare …" at bounding box center [108, 263] width 179 height 202
click at [115, 264] on link "Browse gallery" at bounding box center [113, 260] width 62 height 25
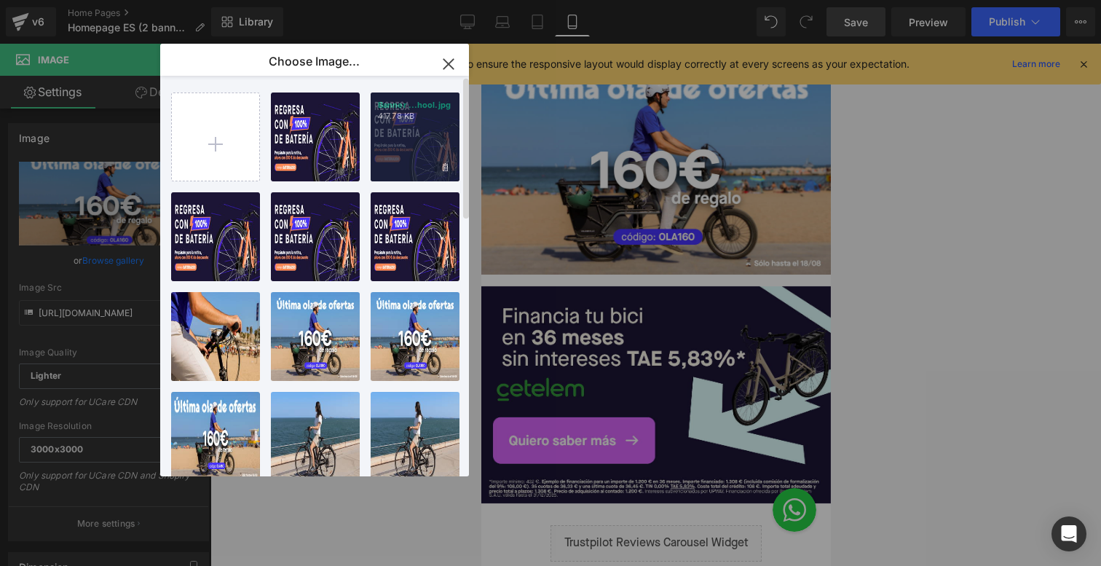
click at [394, 132] on div "Banner ...hool.jpg 417.78 KB" at bounding box center [415, 136] width 89 height 89
type input "https://ucarecdn.com/000f252f-8729-4f28-8e3a-a65b8cb64602/-/format/auto/-/previ…"
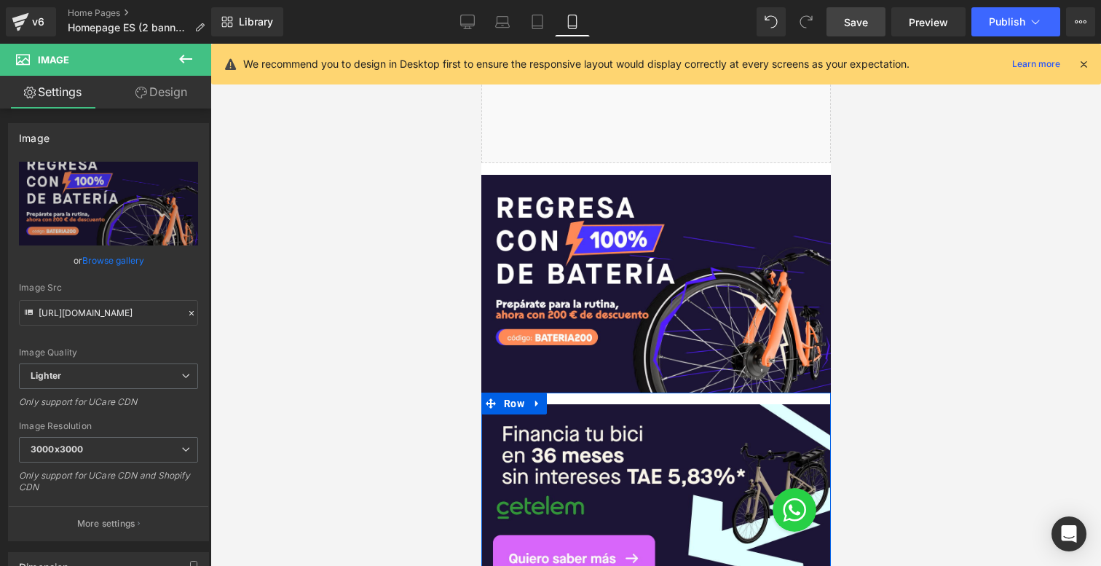
scroll to position [476, 0]
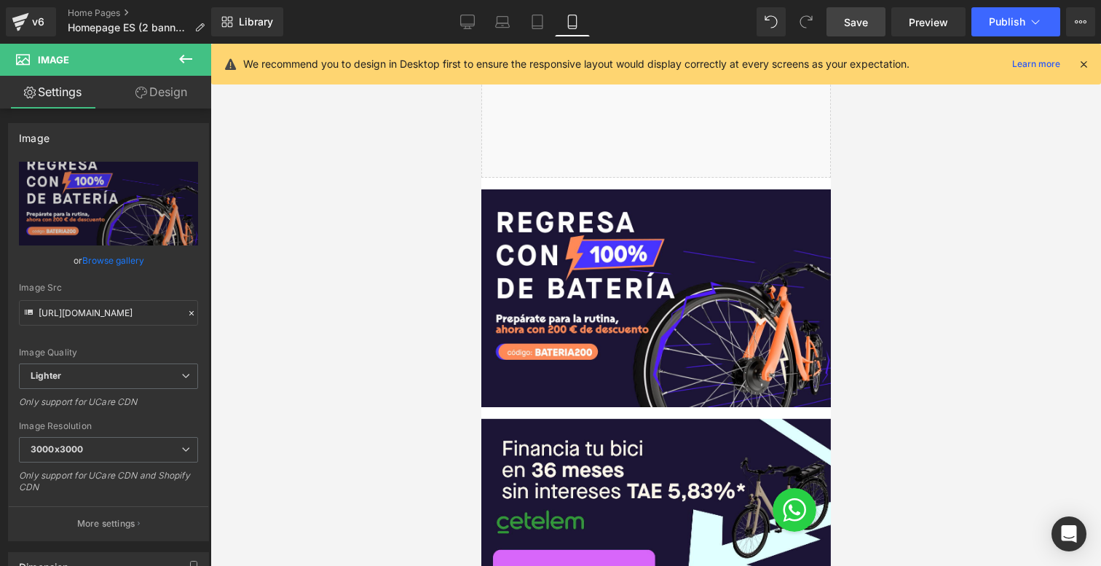
click at [880, 26] on link "Save" at bounding box center [856, 21] width 59 height 29
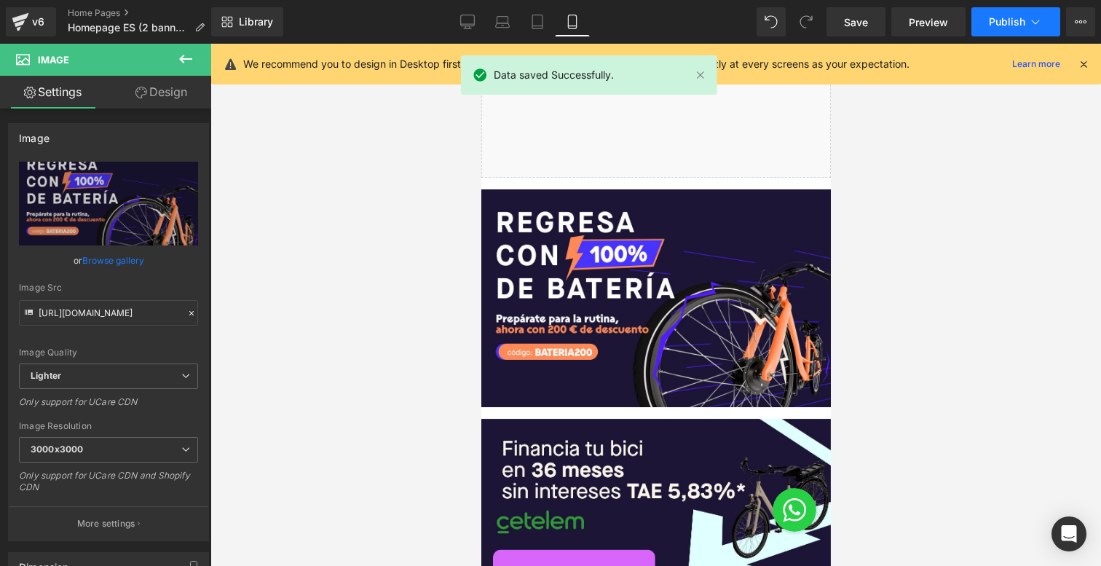
click at [1017, 8] on button "Publish" at bounding box center [1015, 21] width 89 height 29
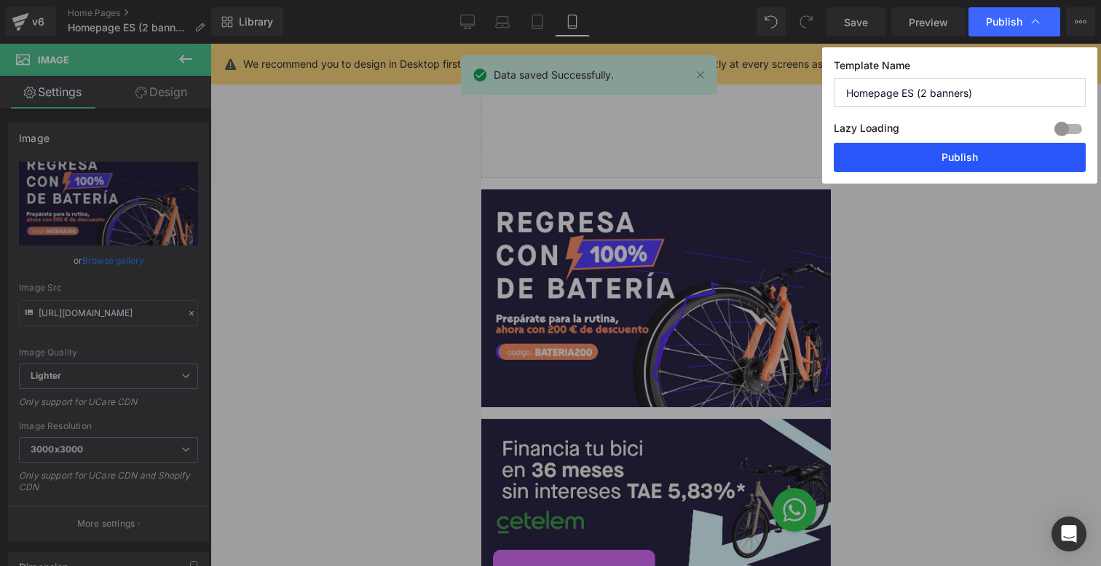
click at [933, 159] on button "Publish" at bounding box center [960, 157] width 252 height 29
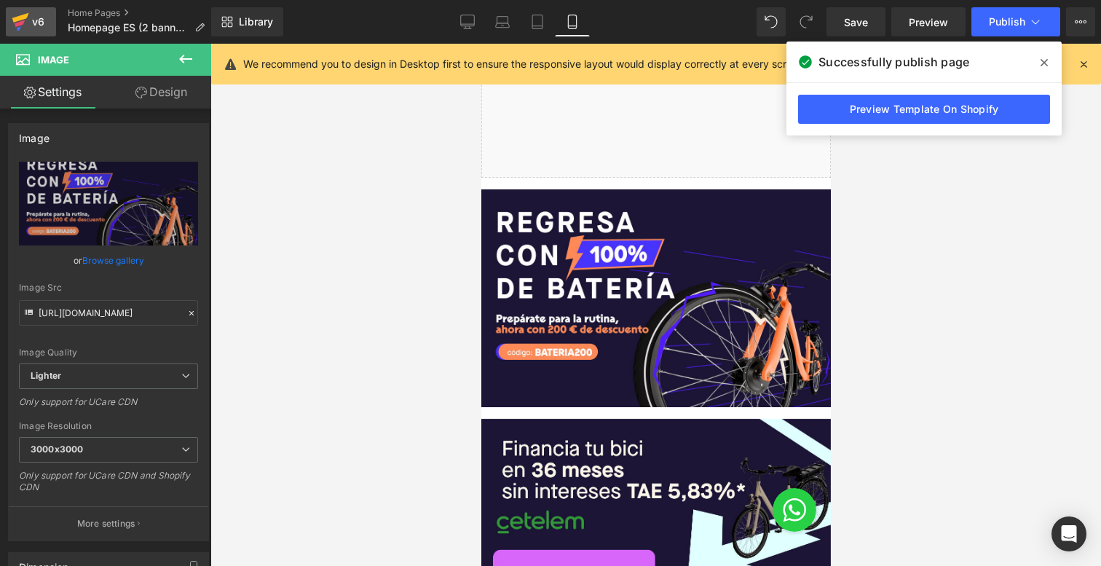
click at [22, 21] on icon at bounding box center [20, 23] width 10 height 7
